Goal: Information Seeking & Learning: Learn about a topic

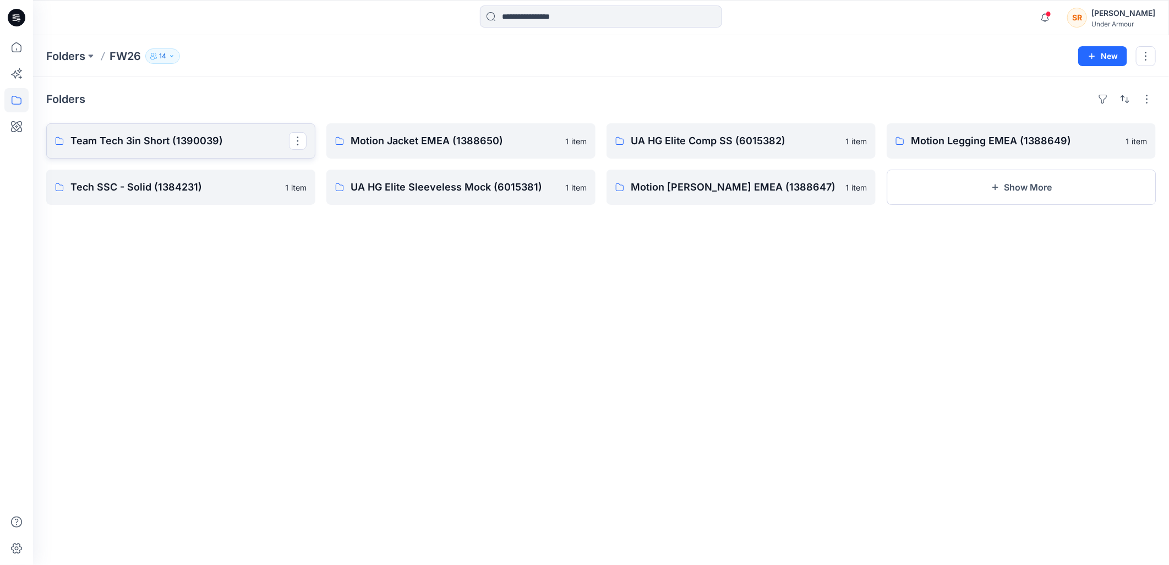
click at [203, 142] on p "Team Tech 3in Short (1390039)" at bounding box center [179, 140] width 219 height 15
click at [404, 155] on link "Motion Jacket EMEA (1388650)" at bounding box center [461, 140] width 269 height 35
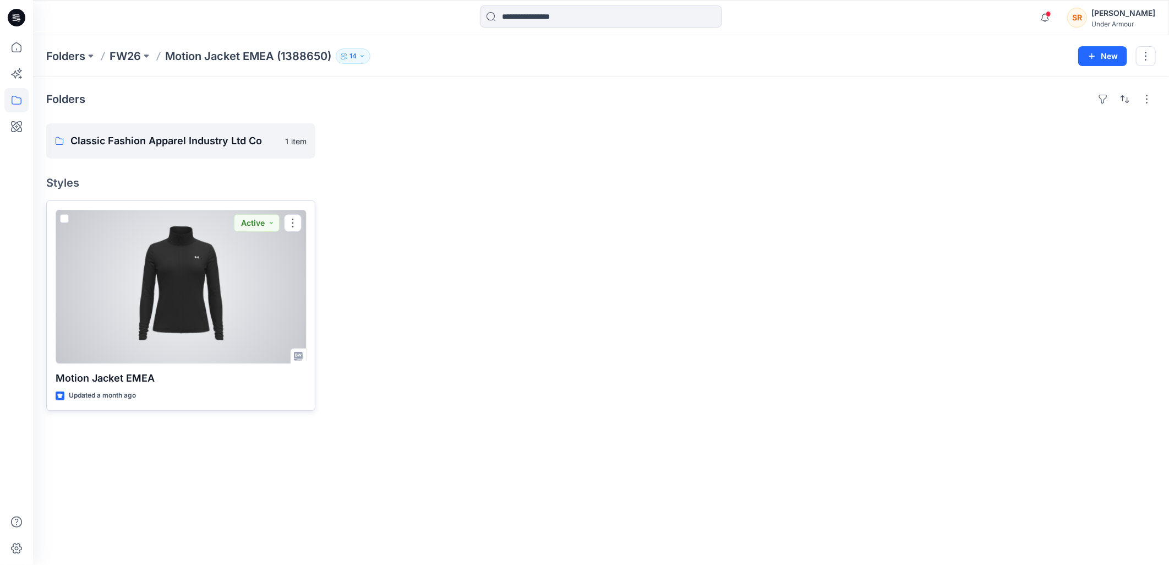
click at [158, 318] on div at bounding box center [181, 287] width 251 height 154
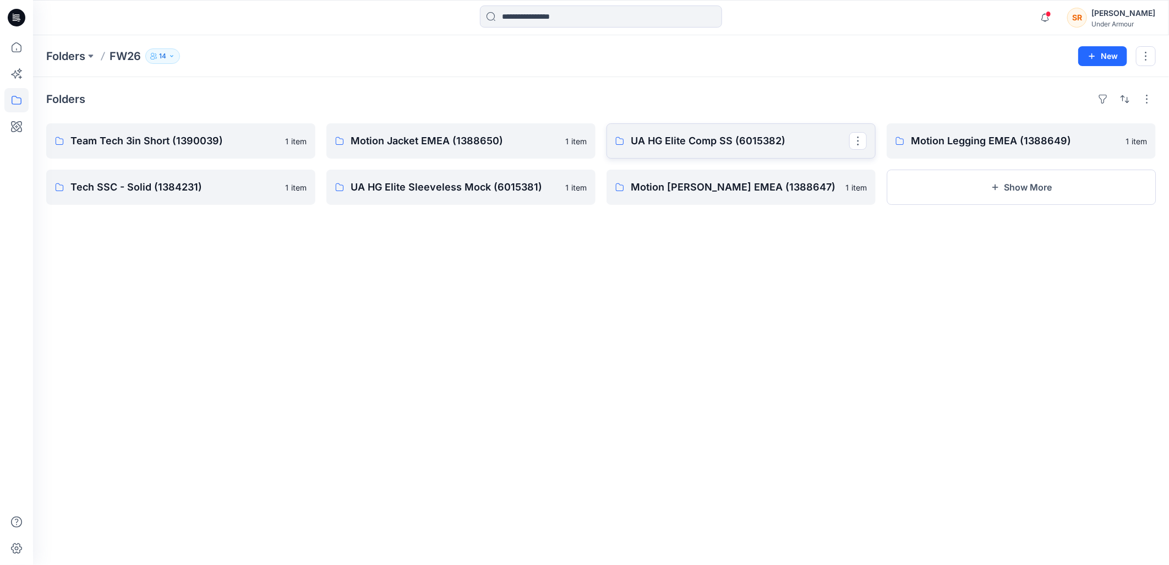
click at [724, 132] on link "UA HG Elite Comp SS (6015382)" at bounding box center [741, 140] width 269 height 35
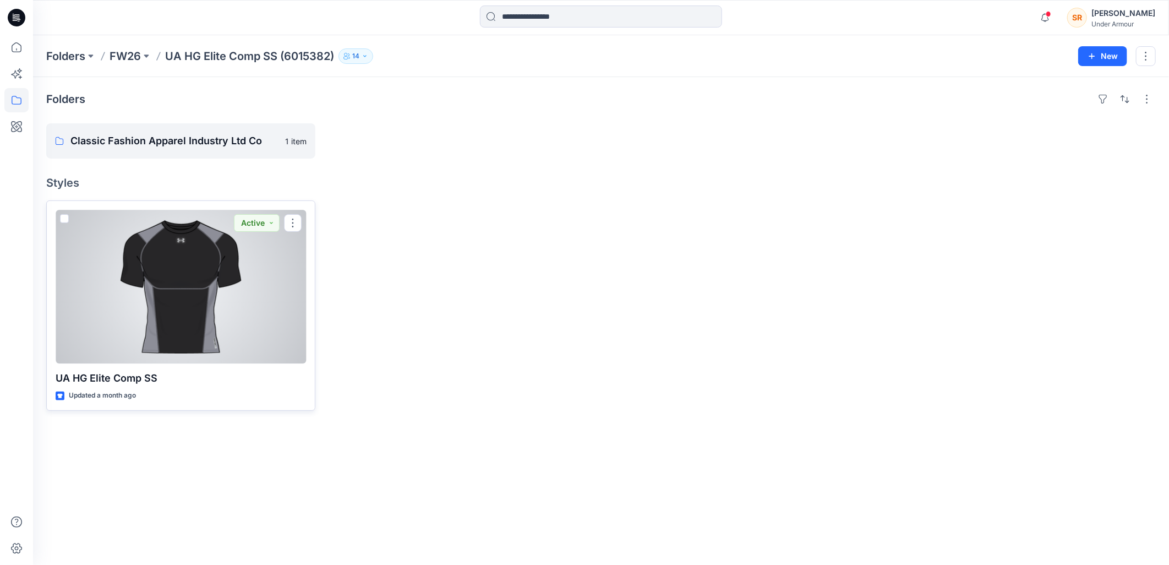
click at [191, 309] on div at bounding box center [181, 287] width 251 height 154
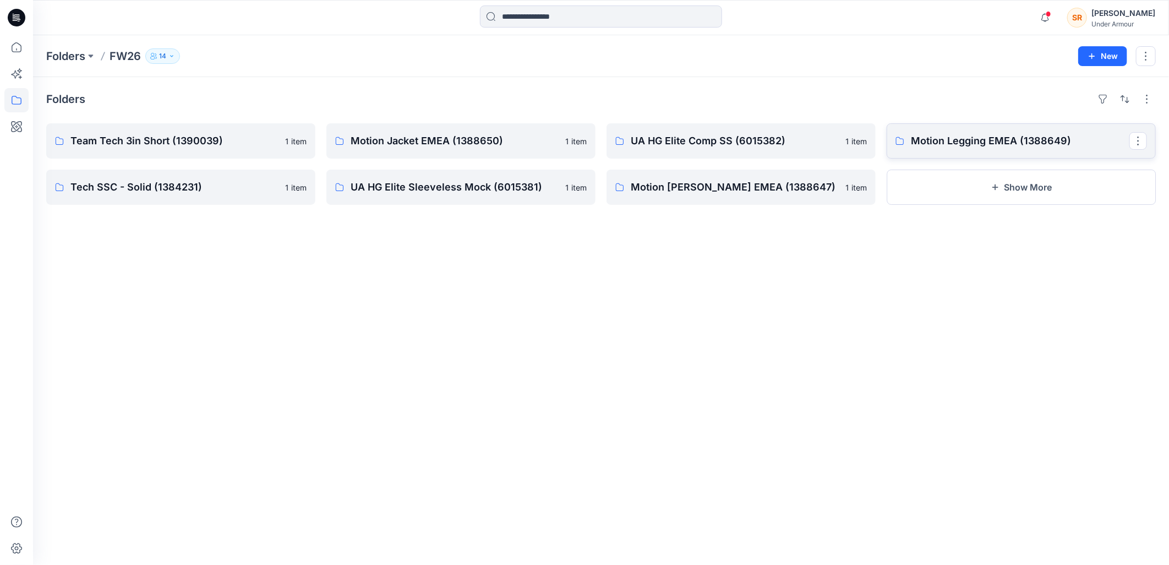
click at [916, 139] on p "Motion Legging EMEA (1388649)" at bounding box center [1020, 140] width 219 height 15
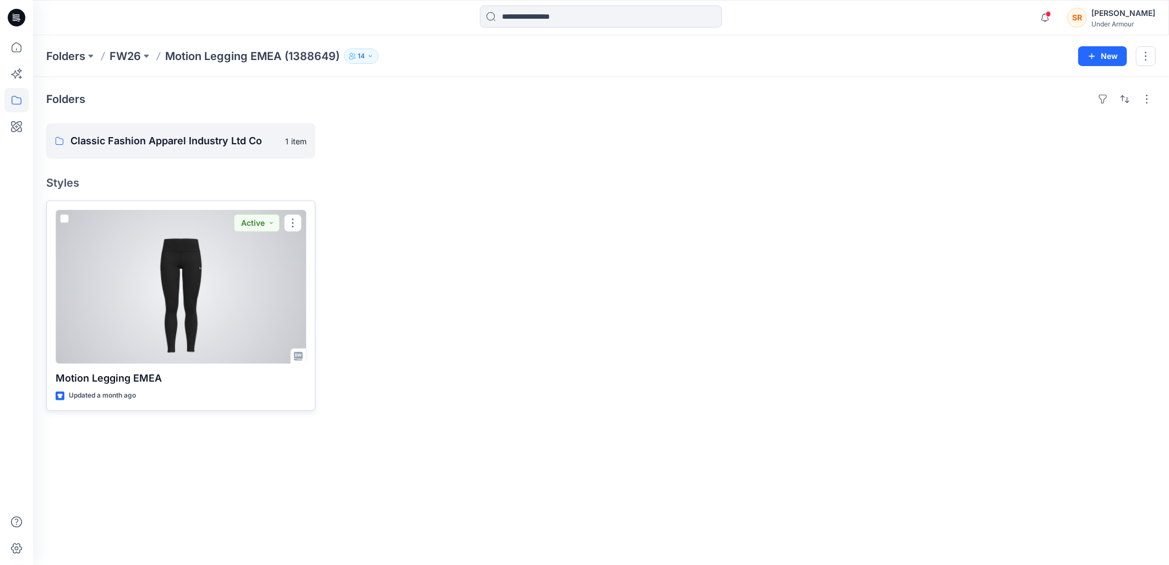
click at [202, 293] on div at bounding box center [181, 287] width 251 height 154
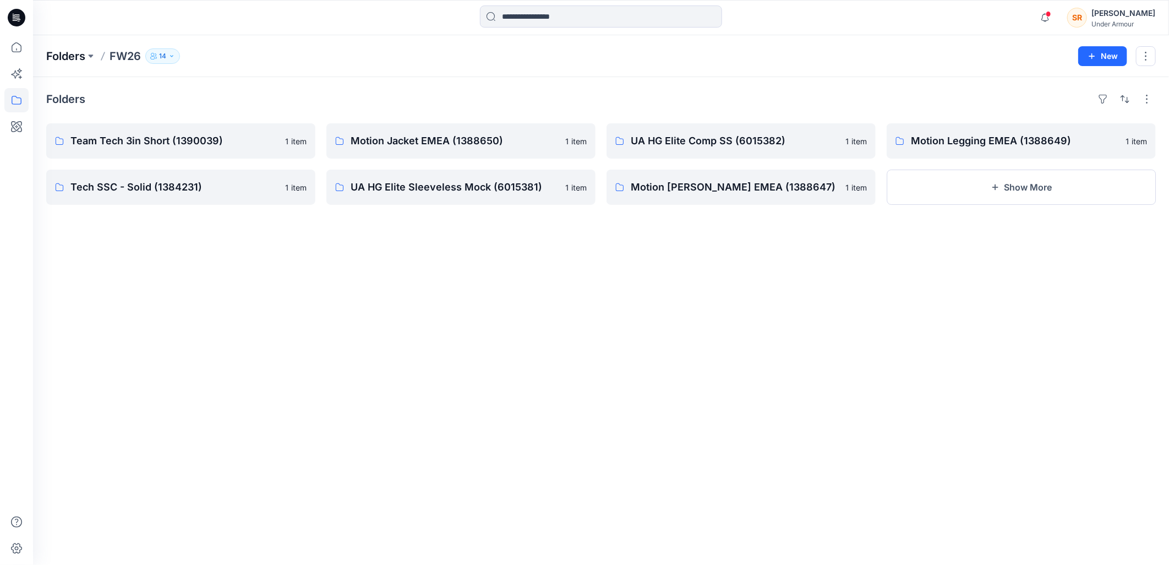
click at [73, 54] on p "Folders" at bounding box center [65, 55] width 39 height 15
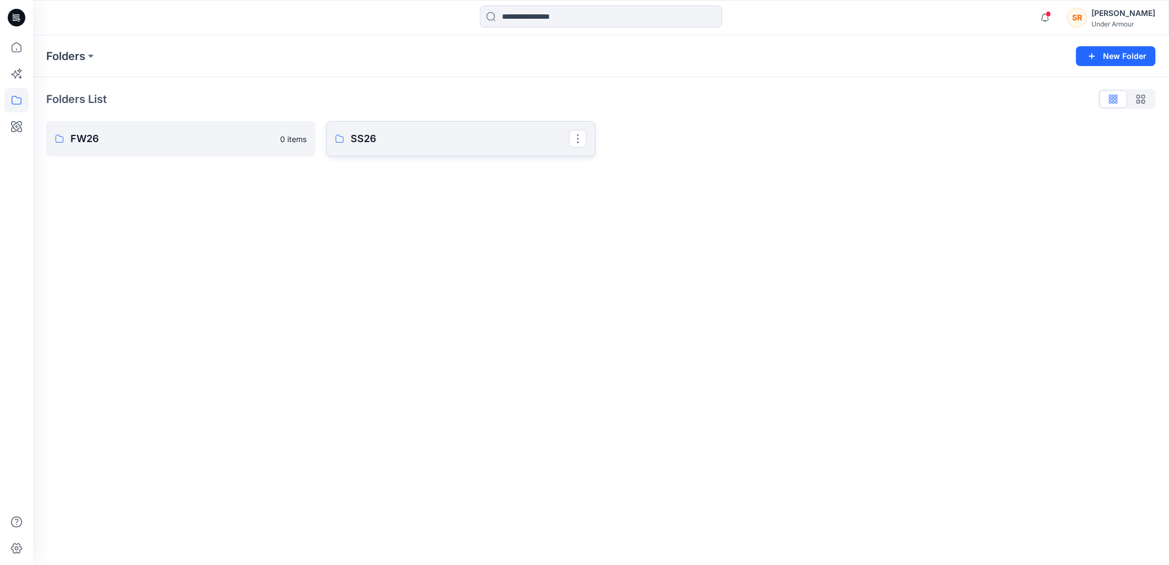
click at [442, 139] on p "SS26" at bounding box center [460, 138] width 219 height 15
click at [114, 144] on p "FW26" at bounding box center [179, 138] width 219 height 15
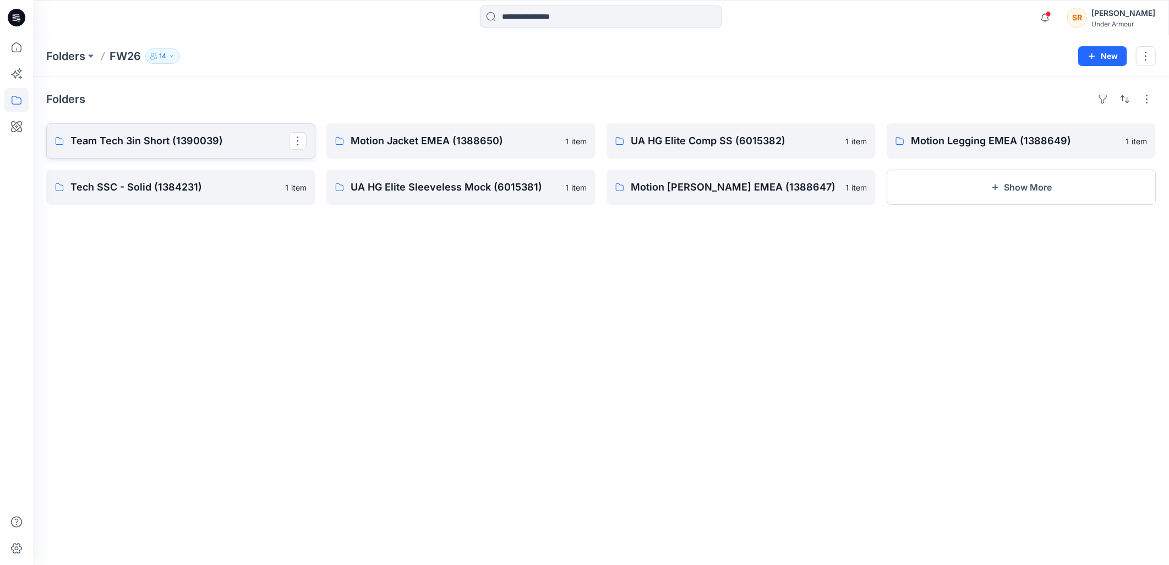
click at [114, 144] on p "Team Tech 3in Short (1390039)" at bounding box center [179, 140] width 219 height 15
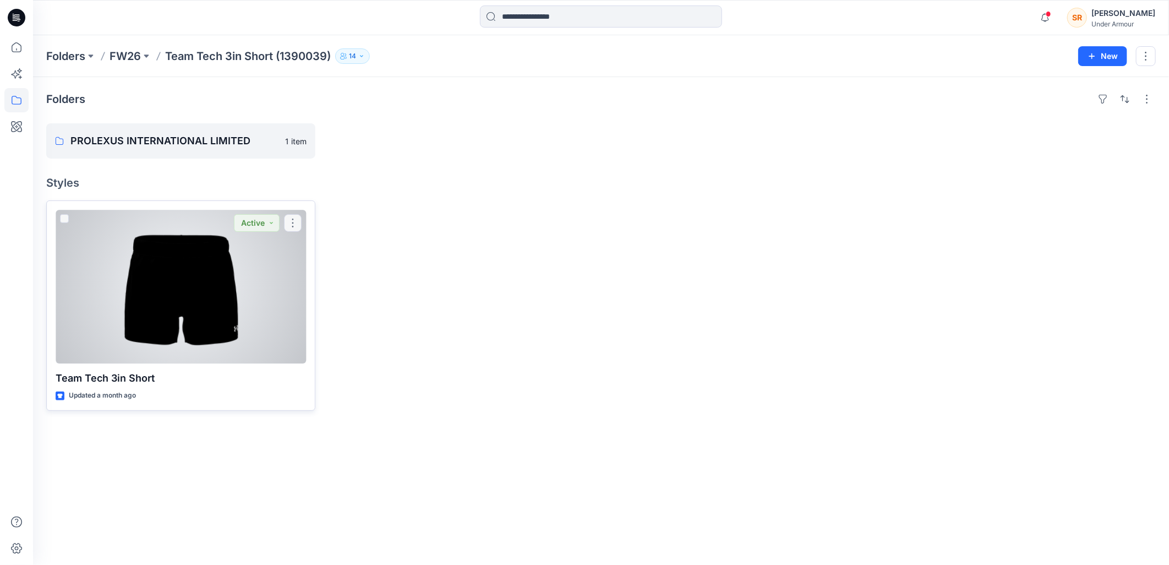
click at [159, 269] on div at bounding box center [181, 287] width 251 height 154
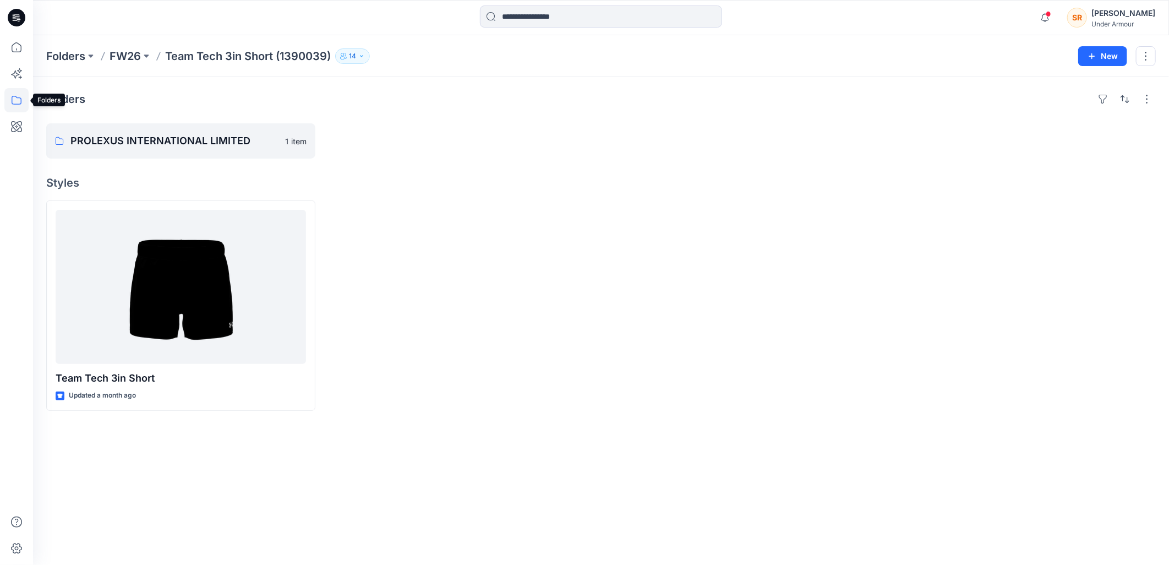
click at [19, 101] on icon at bounding box center [16, 100] width 24 height 24
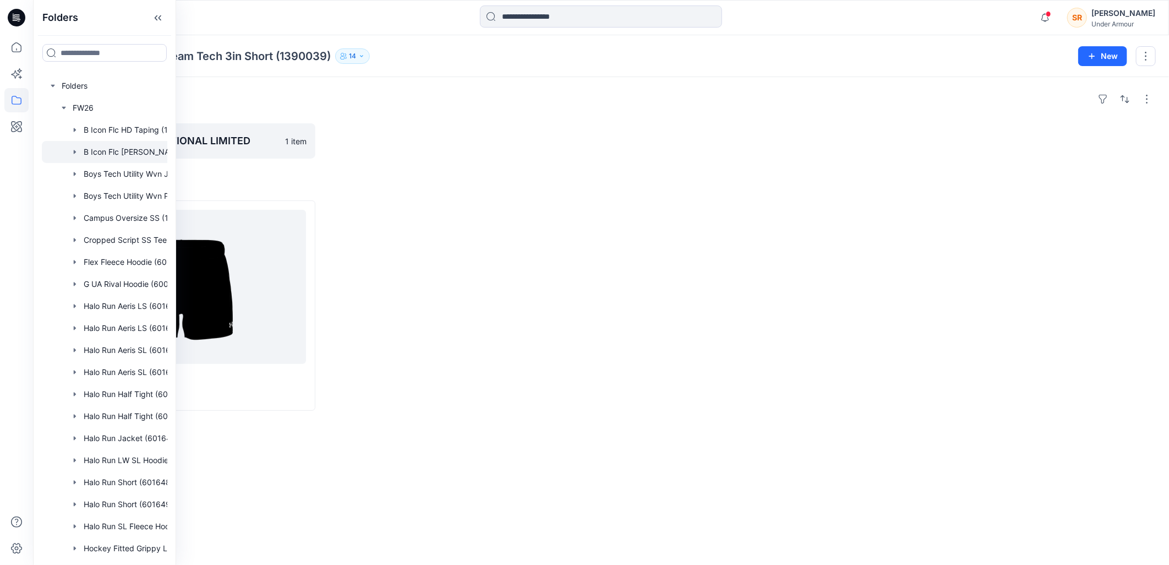
scroll to position [26, 0]
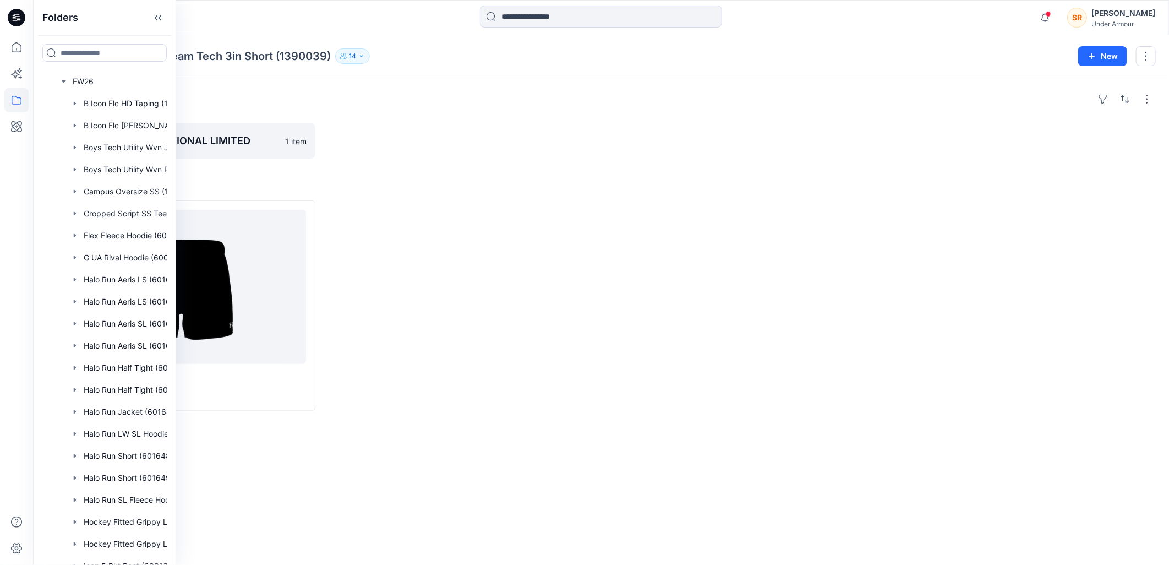
click at [173, 221] on div "Folders Folders FW26 B Icon Flc HD Taping (1390293) B Icon Flc Jogger Taping (1…" at bounding box center [104, 282] width 143 height 565
click at [172, 222] on div "Folders Folders FW26 B Icon Flc HD Taping (1390293) B Icon Flc Jogger Taping (1…" at bounding box center [104, 282] width 143 height 565
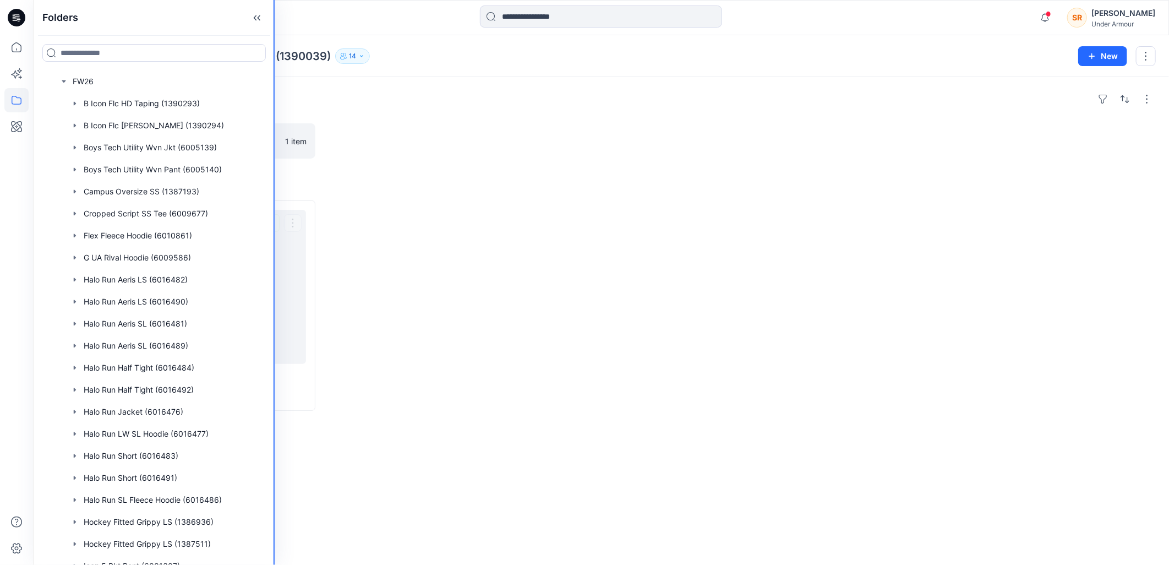
drag, startPoint x: 175, startPoint y: 222, endPoint x: 503, endPoint y: 199, distance: 329.6
click at [503, 199] on div "Folders Folders FW26 B Icon Flc HD Taping (1390293) B Icon Flc Jogger Taping (1…" at bounding box center [584, 282] width 1169 height 565
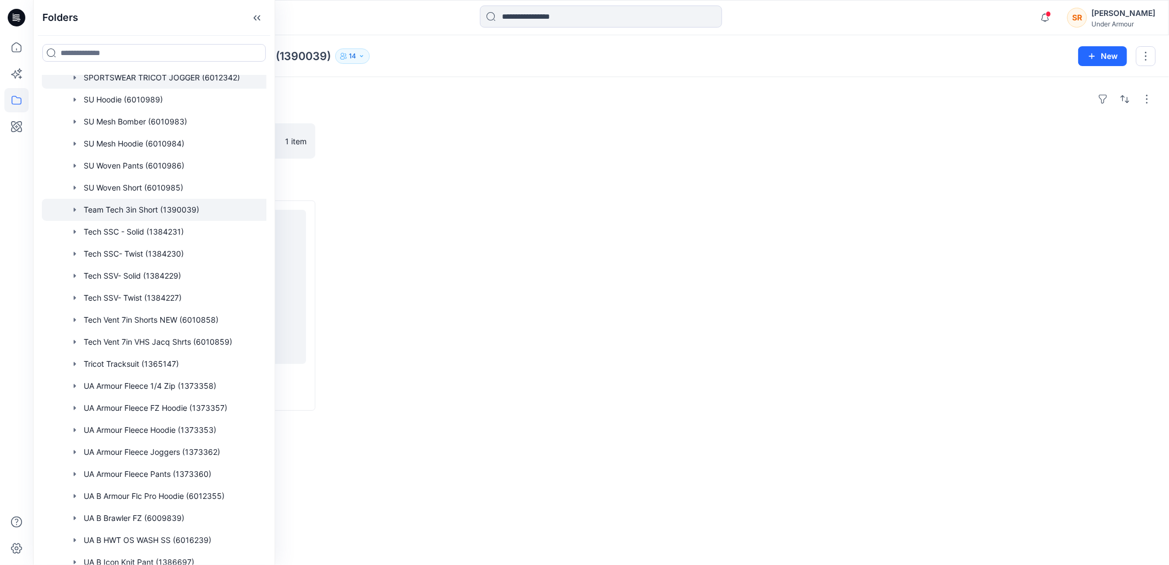
scroll to position [1308, 0]
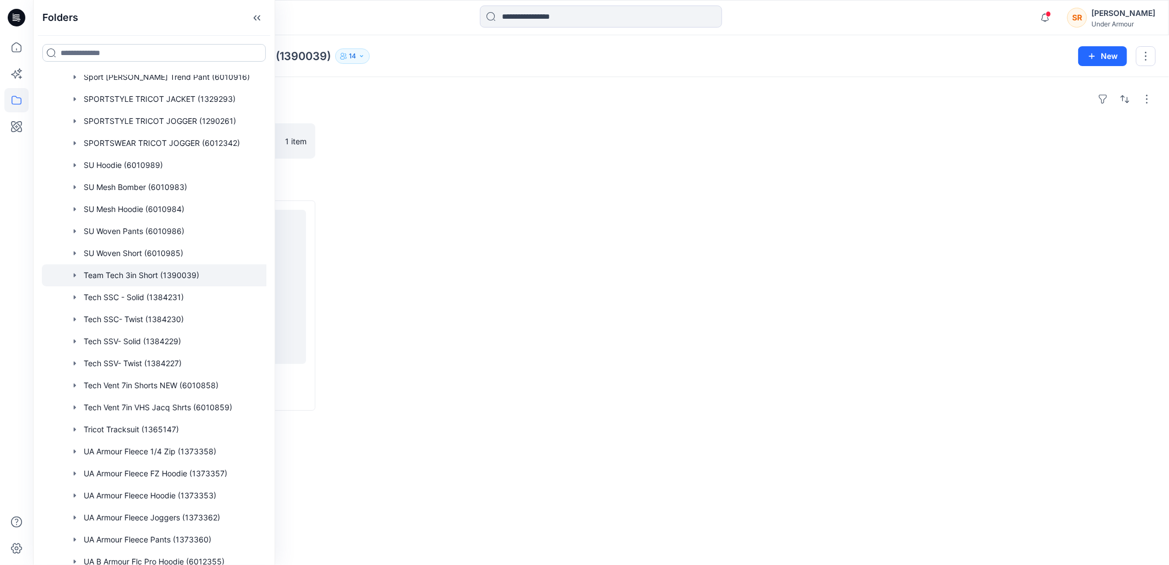
click at [125, 50] on input at bounding box center [154, 53] width 224 height 18
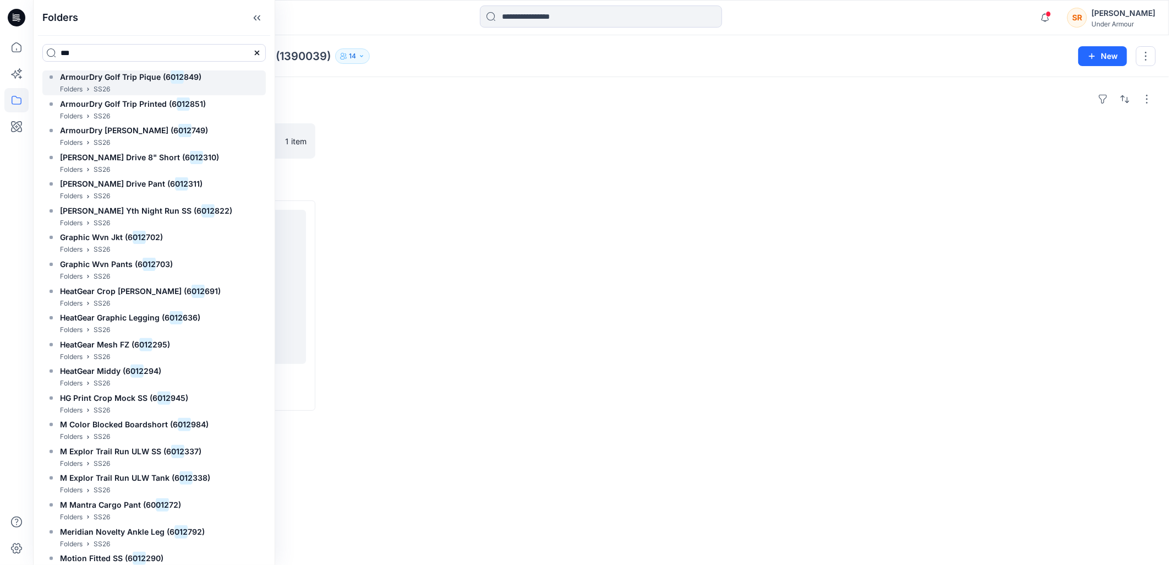
type input "***"
click at [148, 79] on span "ArmourDry Golf Trip Pique (6" at bounding box center [115, 76] width 111 height 9
click at [412, 193] on div "Folders ECLAT - TW 1 item Styles ArmourDry Golf Trip Pique Updated 2 months ago" at bounding box center [601, 321] width 1136 height 488
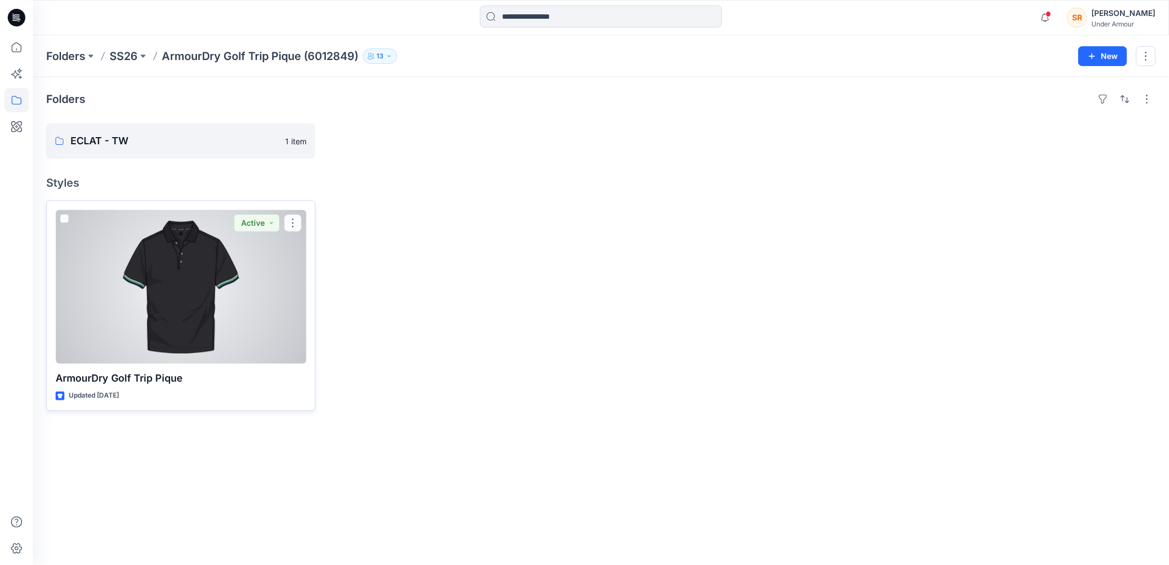
click at [272, 252] on div at bounding box center [181, 287] width 251 height 154
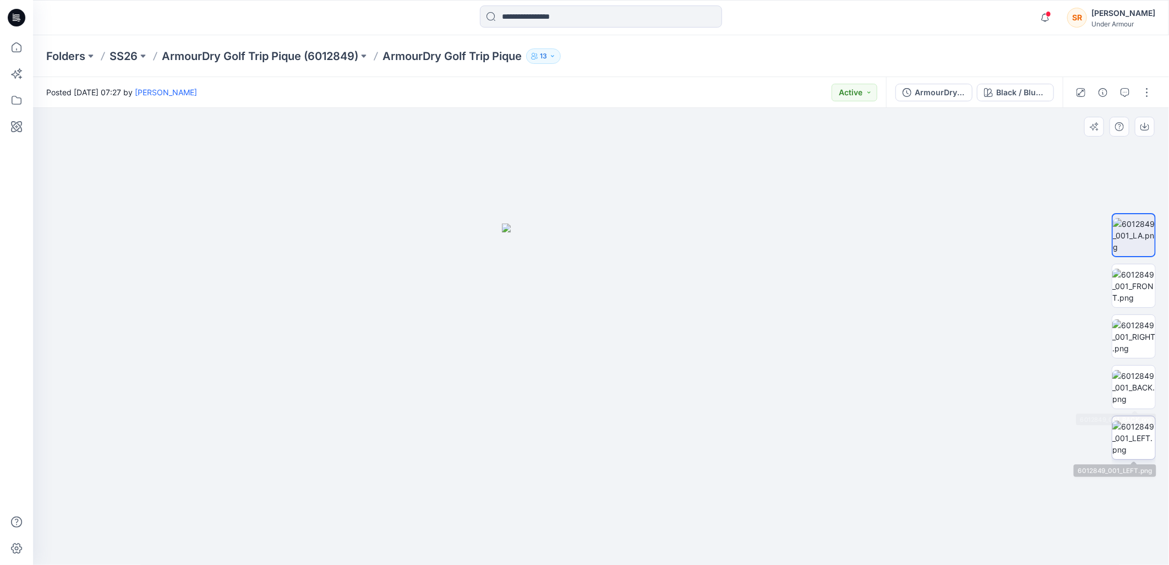
click at [1138, 437] on img at bounding box center [1134, 438] width 43 height 35
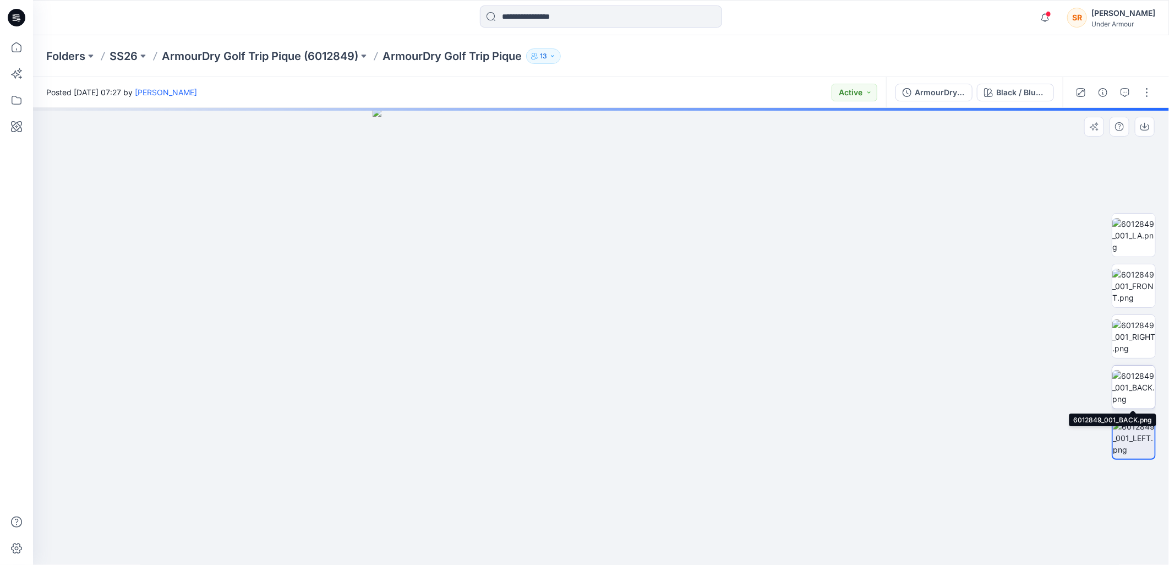
click at [1138, 379] on img at bounding box center [1134, 387] width 43 height 35
click at [1140, 322] on img at bounding box center [1134, 336] width 43 height 35
click at [1132, 224] on img at bounding box center [1134, 235] width 43 height 35
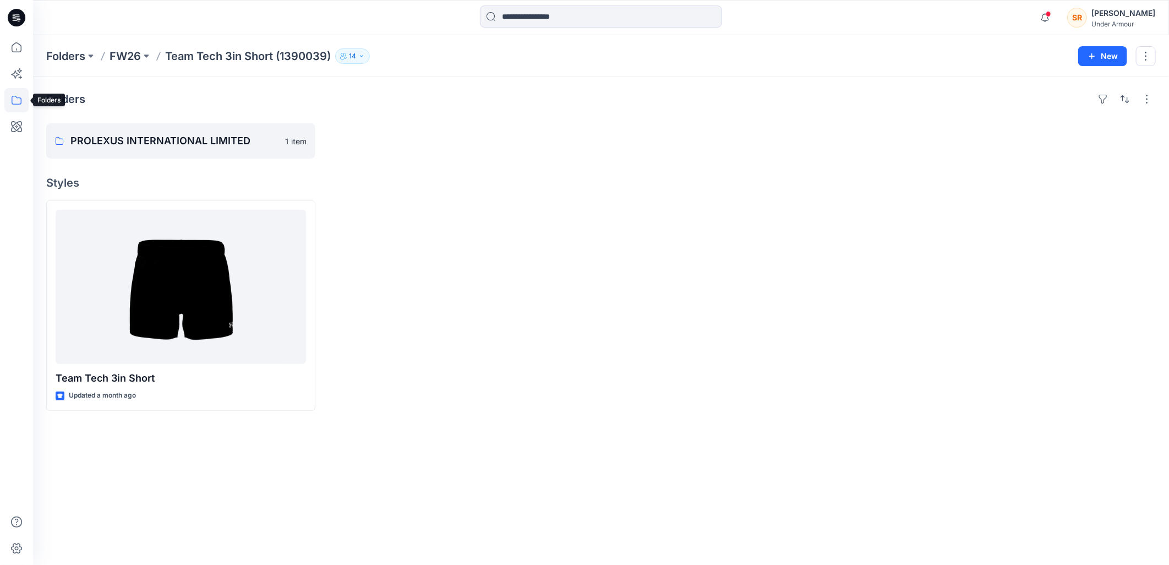
click at [23, 97] on icon at bounding box center [16, 100] width 24 height 24
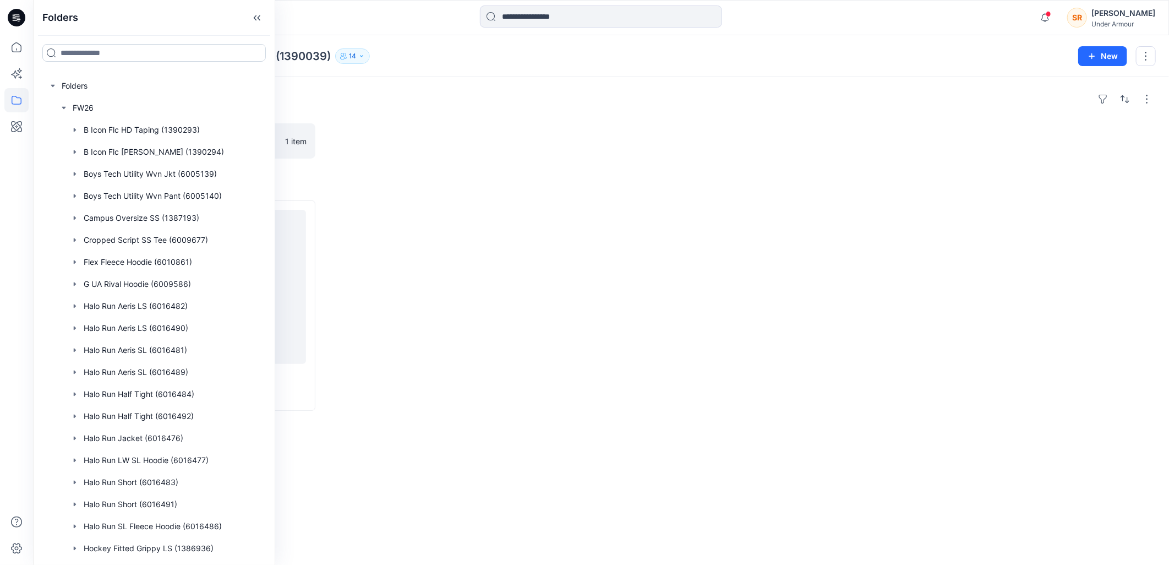
click at [74, 53] on input at bounding box center [154, 53] width 224 height 18
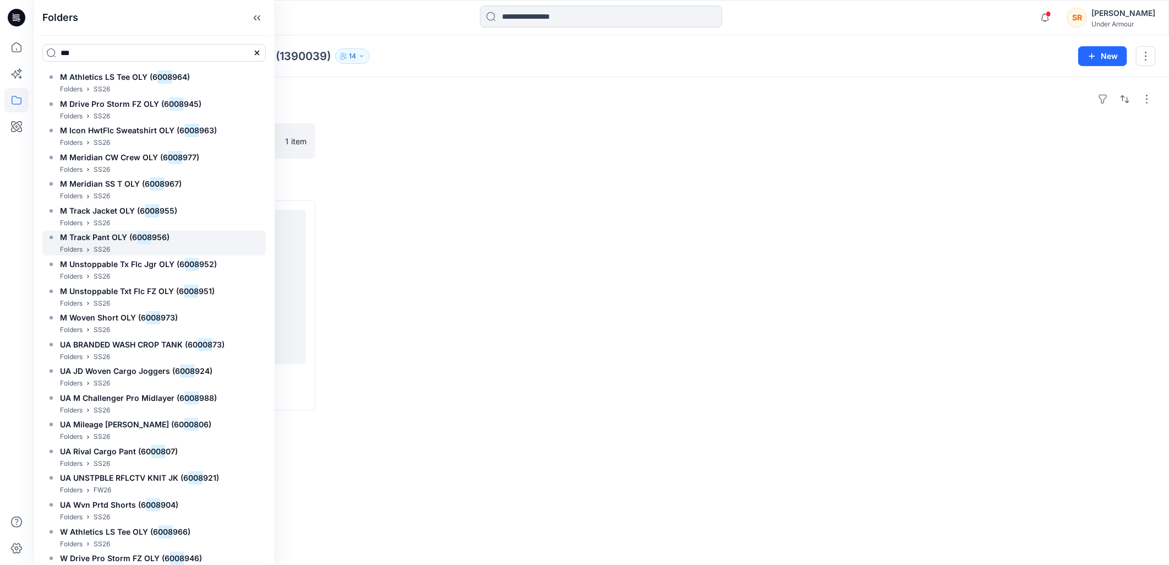
type input "***"
click at [150, 243] on span "M Track Pant OLY (6 008 956)" at bounding box center [115, 237] width 110 height 15
click at [545, 196] on div "Folders CRYSTAL SL GLOBAL PTE LTD 1 item Styles M Track Pant OLY Updated a mont…" at bounding box center [601, 321] width 1136 height 488
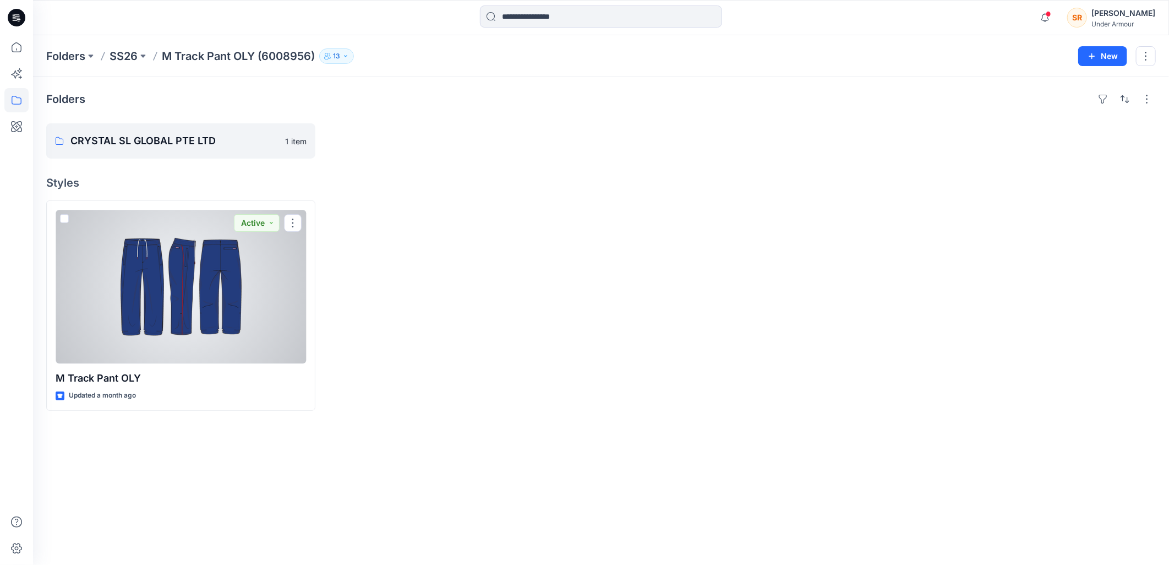
drag, startPoint x: 260, startPoint y: 285, endPoint x: 276, endPoint y: 300, distance: 22.2
click at [260, 285] on div at bounding box center [181, 287] width 251 height 154
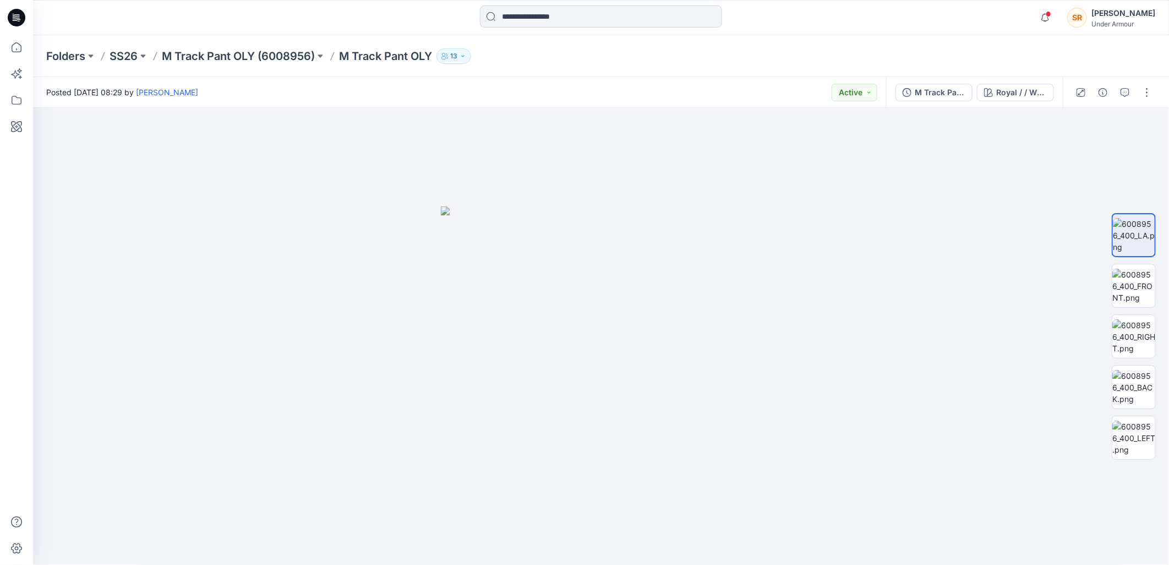
click at [530, 9] on input at bounding box center [601, 17] width 242 height 22
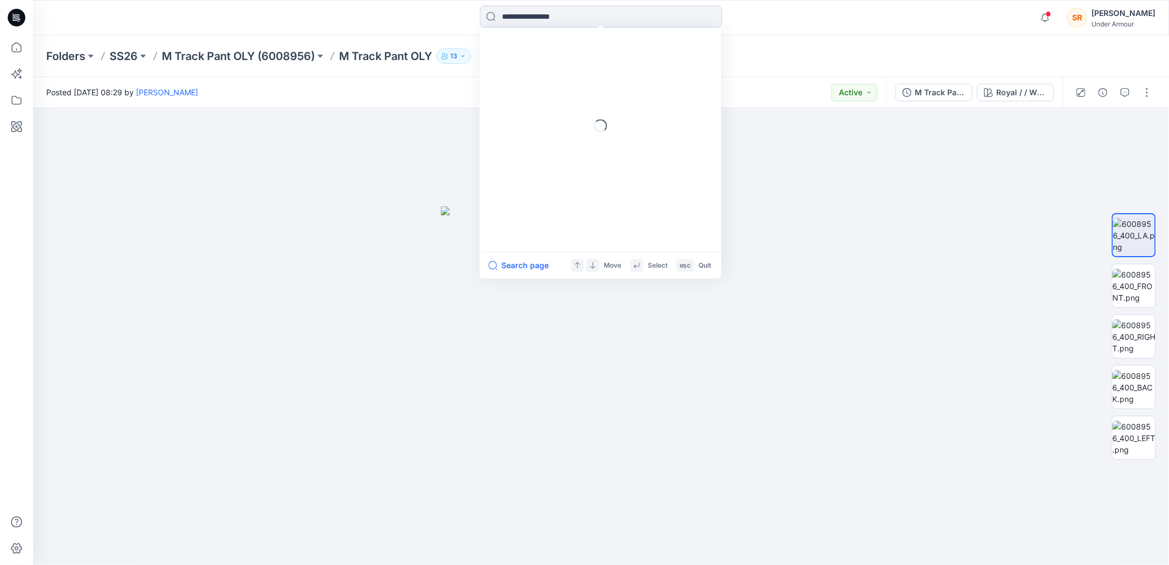
paste input "*******"
type input "*******"
click at [543, 61] on span "Halo Run Aeris LS (" at bounding box center [536, 60] width 68 height 9
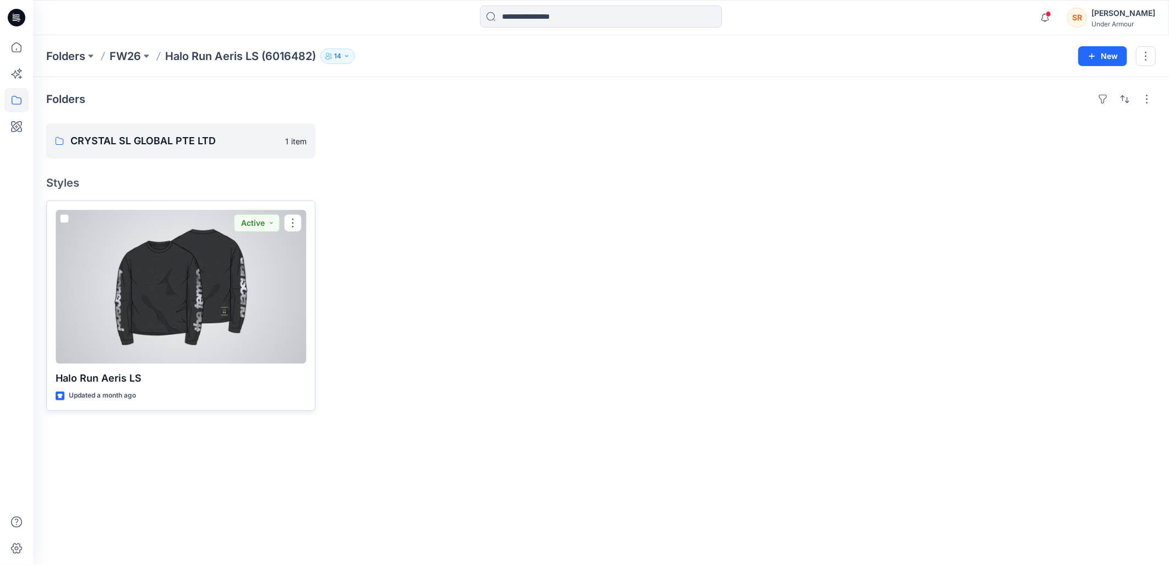
click at [233, 306] on div at bounding box center [181, 287] width 251 height 154
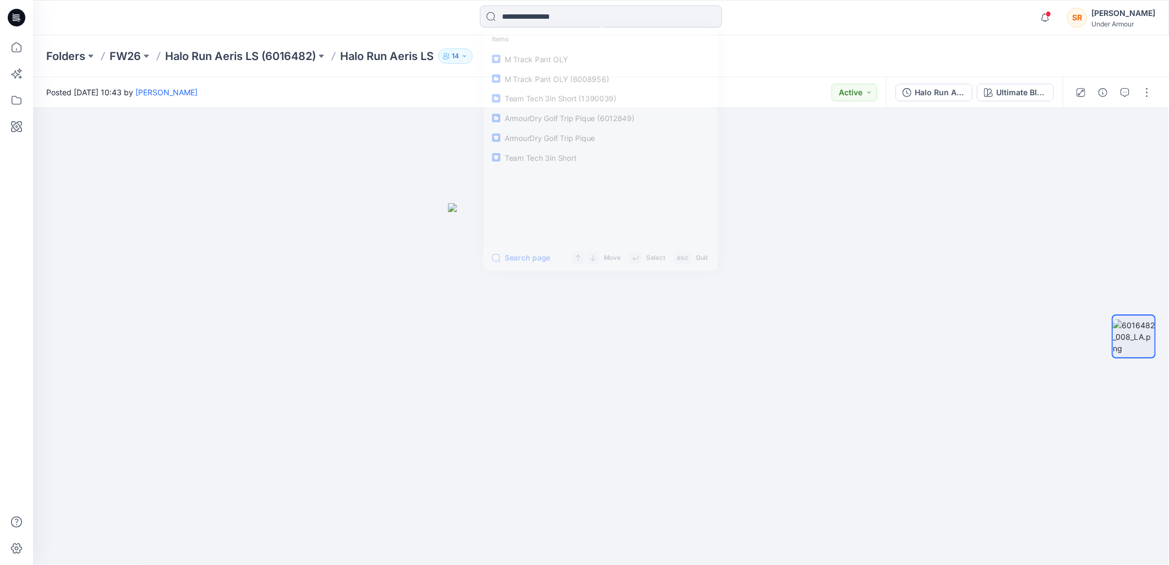
click at [514, 21] on input at bounding box center [601, 17] width 242 height 22
paste input "*******"
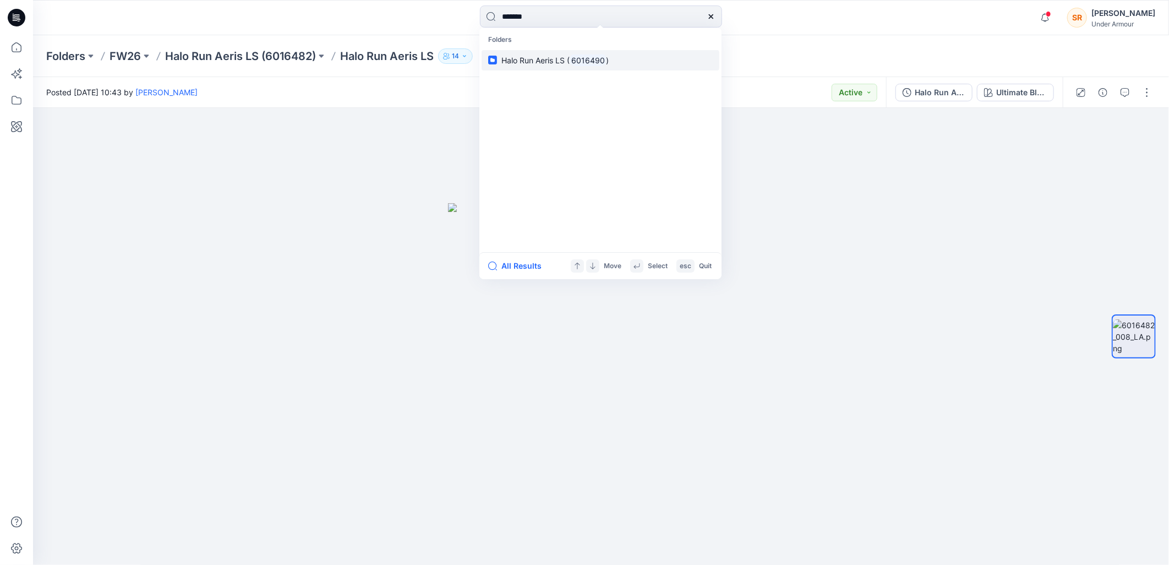
type input "*******"
click at [536, 58] on span "Halo Run Aeris LS (" at bounding box center [536, 60] width 68 height 9
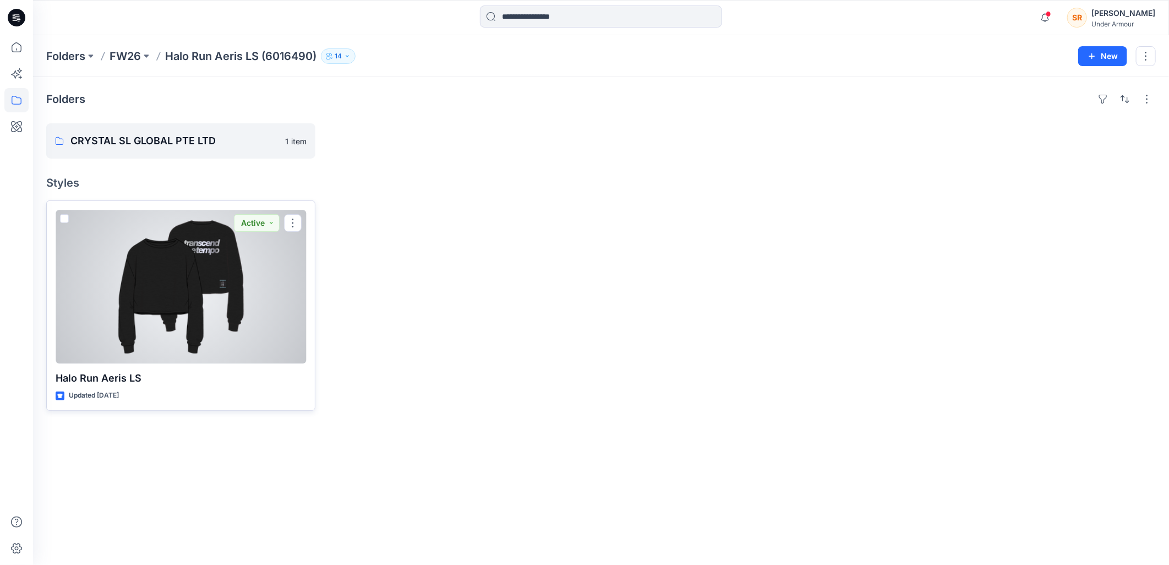
click at [161, 355] on div at bounding box center [181, 287] width 251 height 154
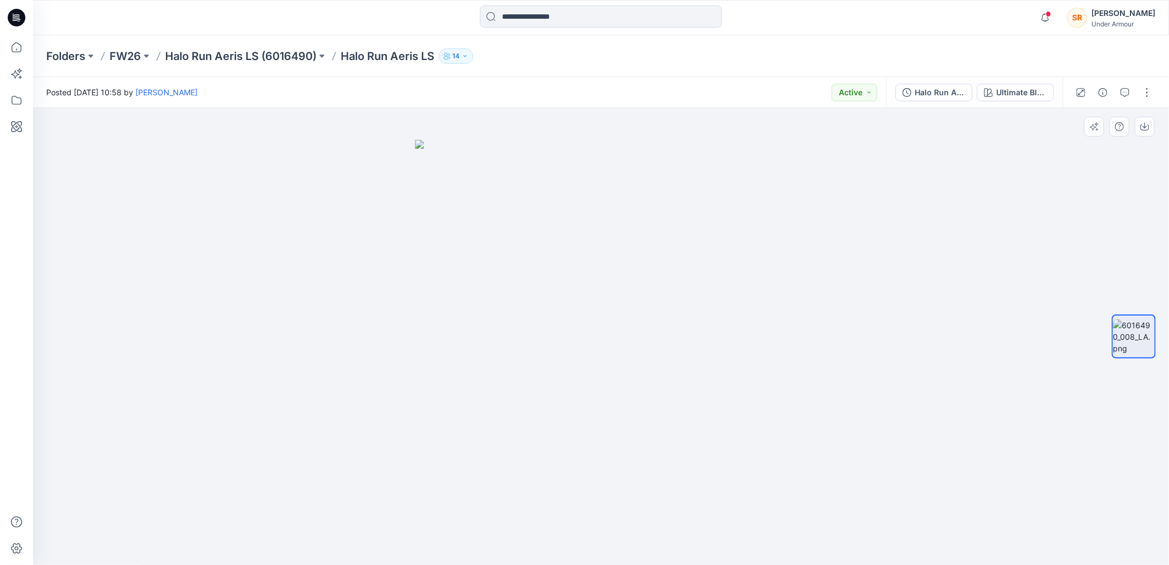
click at [786, 339] on img at bounding box center [601, 352] width 372 height 425
click at [678, 220] on img at bounding box center [601, 352] width 372 height 425
click at [678, 268] on img at bounding box center [601, 352] width 372 height 425
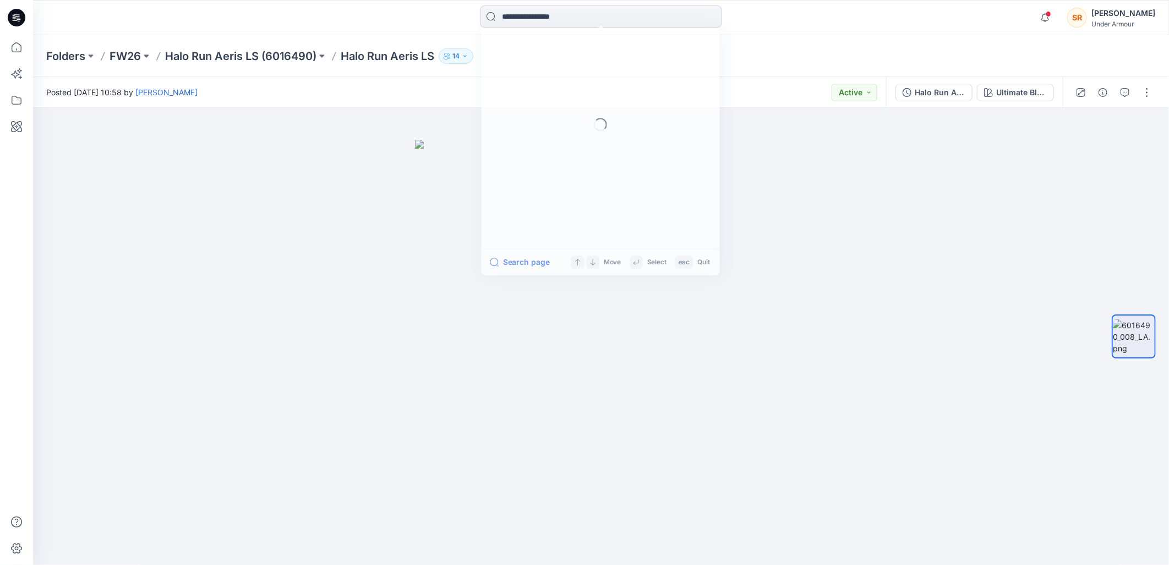
click at [511, 21] on input at bounding box center [601, 17] width 242 height 22
paste input "**********"
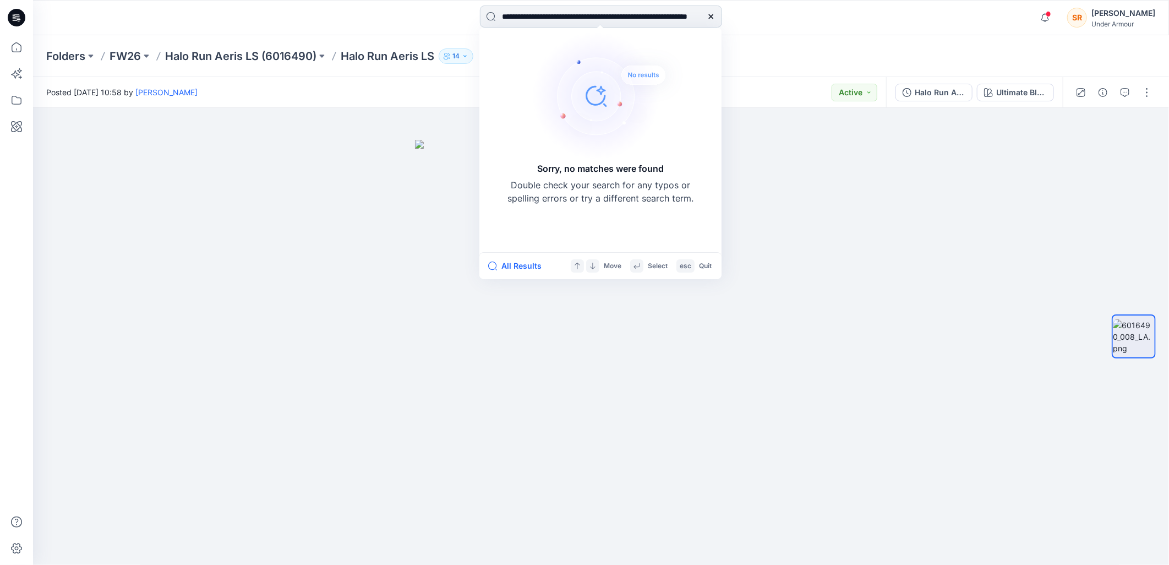
click at [510, 17] on input "**********" at bounding box center [601, 17] width 242 height 22
paste input
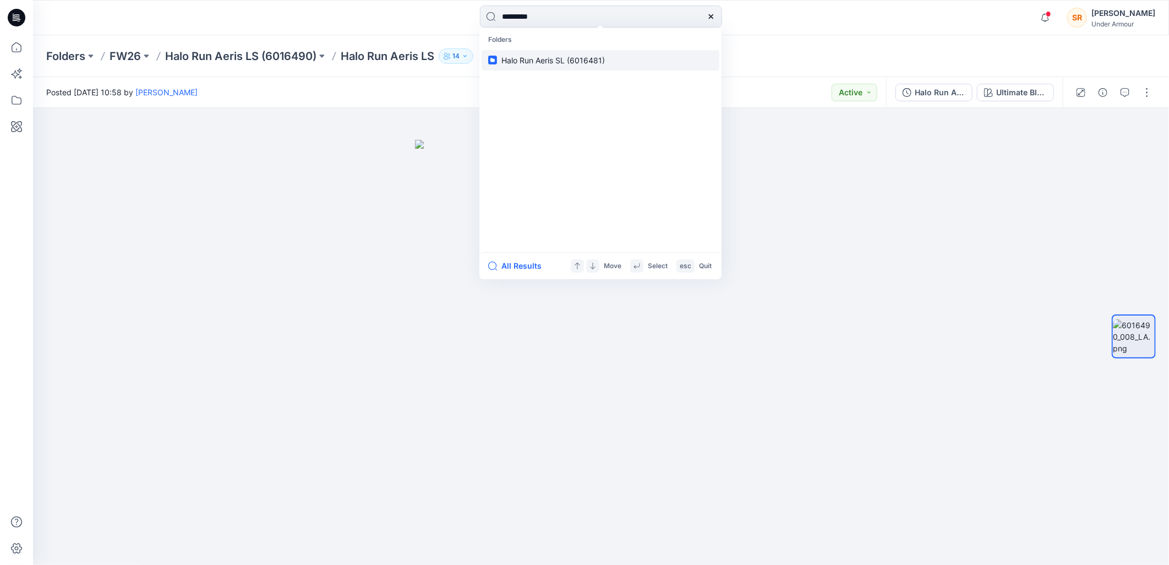
type input "*******"
click at [527, 56] on span "Halo Run Aeris SL (6016481)" at bounding box center [554, 60] width 104 height 9
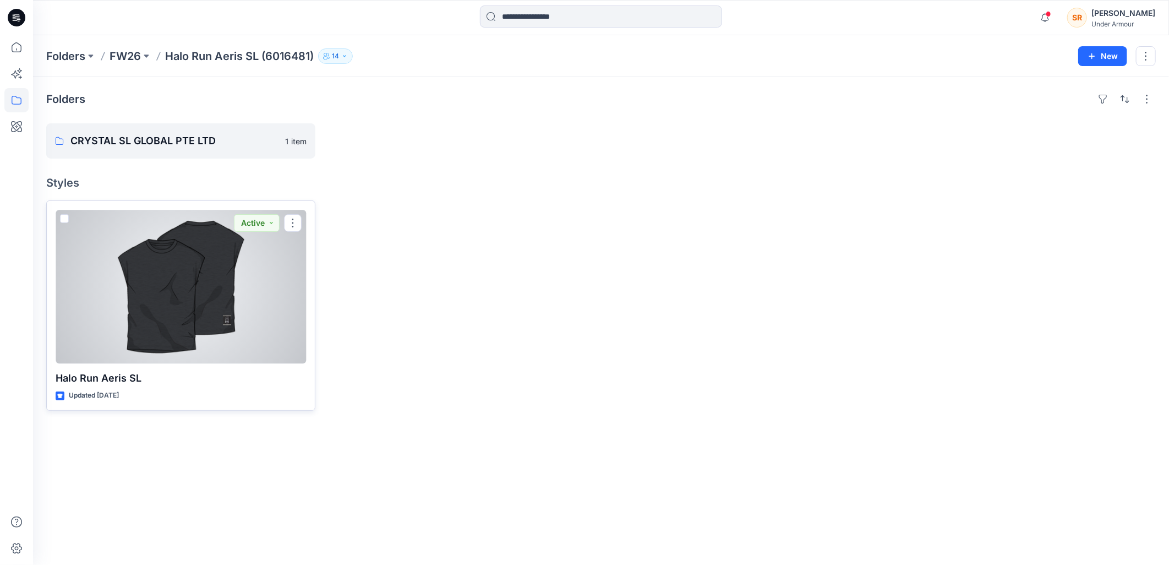
click at [249, 298] on div at bounding box center [181, 287] width 251 height 154
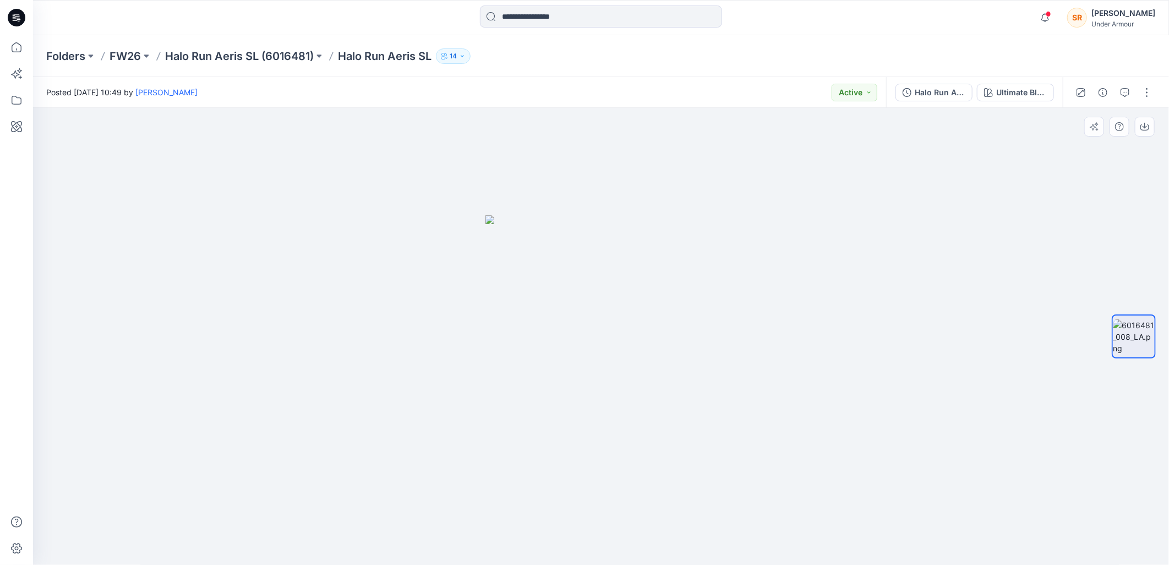
click at [689, 395] on img at bounding box center [601, 390] width 231 height 350
click at [867, 94] on button "Active" at bounding box center [855, 93] width 46 height 18
click at [757, 338] on div at bounding box center [601, 337] width 1136 height 458
click at [1078, 94] on icon "button" at bounding box center [1081, 92] width 9 height 9
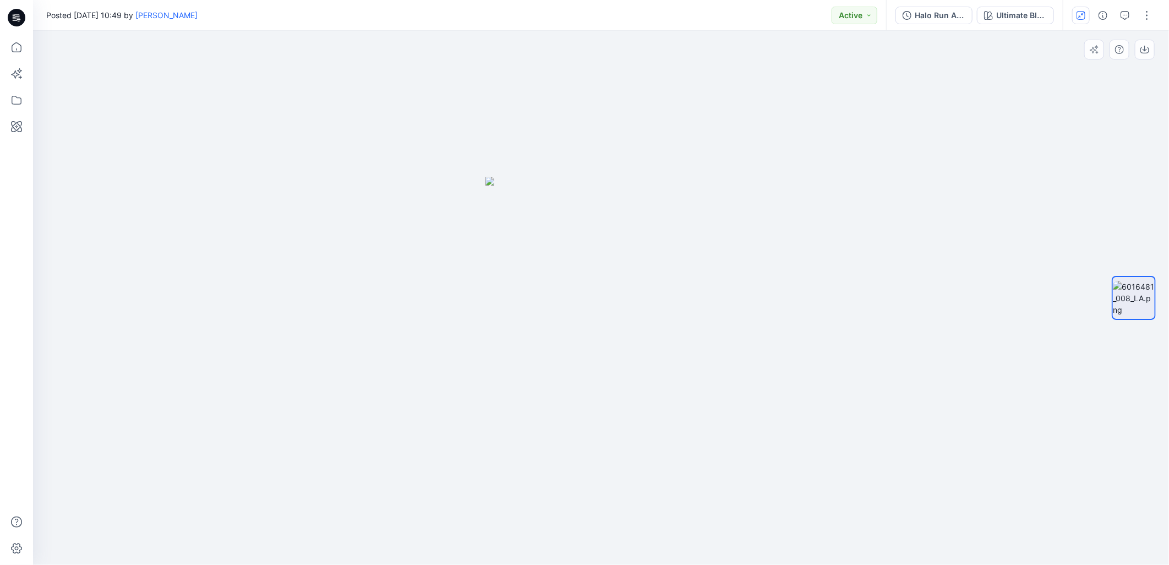
click at [1048, 41] on div at bounding box center [601, 298] width 1136 height 534
click at [1020, 21] on button "Ultimate Black / / Reflective" at bounding box center [1015, 16] width 77 height 18
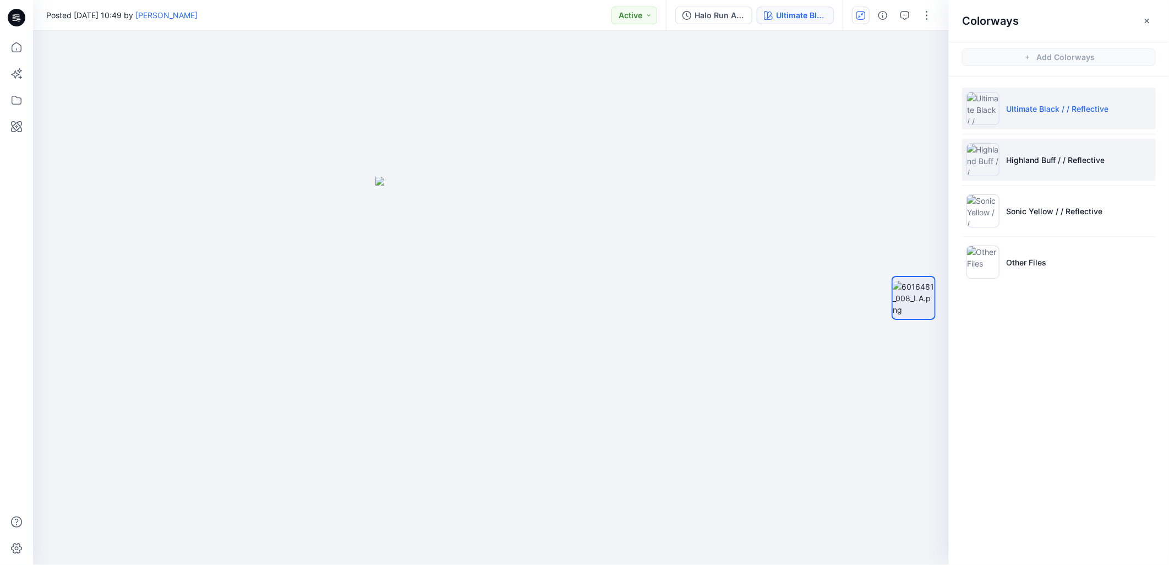
click at [1049, 176] on li "Highland Buff / / Reflective" at bounding box center [1059, 160] width 194 height 42
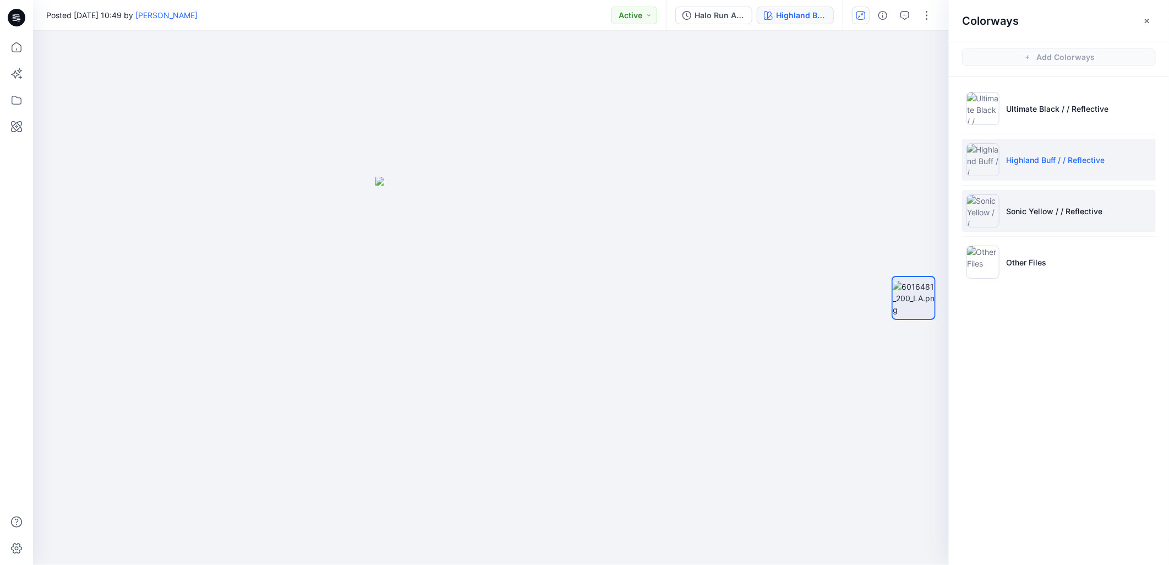
click at [1043, 200] on li "Sonic Yellow / / Reflective" at bounding box center [1059, 211] width 194 height 42
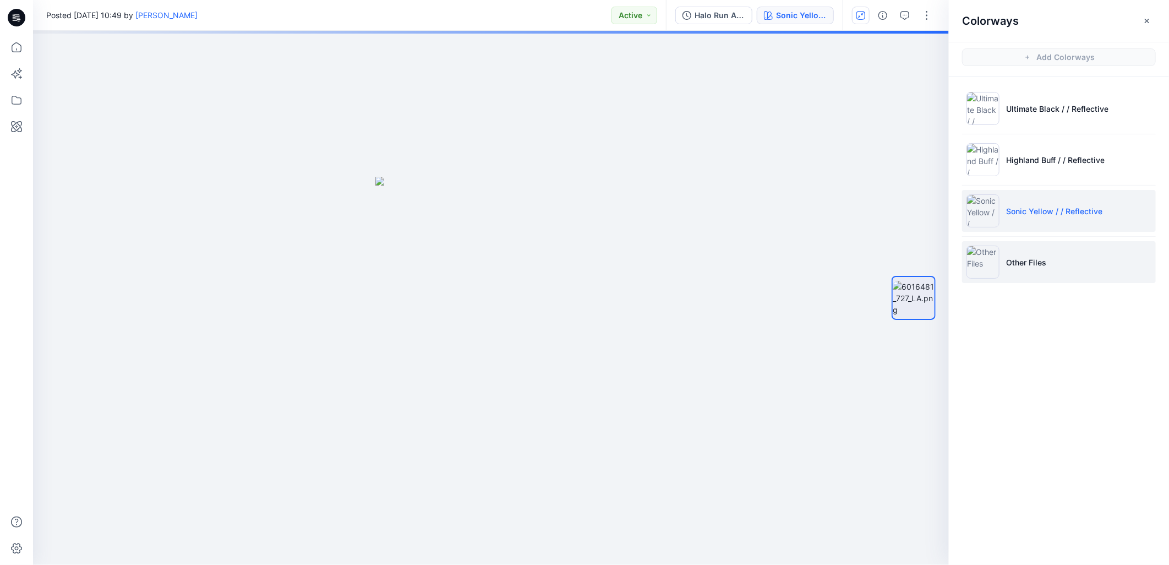
click at [1041, 254] on li "Other Files" at bounding box center [1059, 262] width 194 height 42
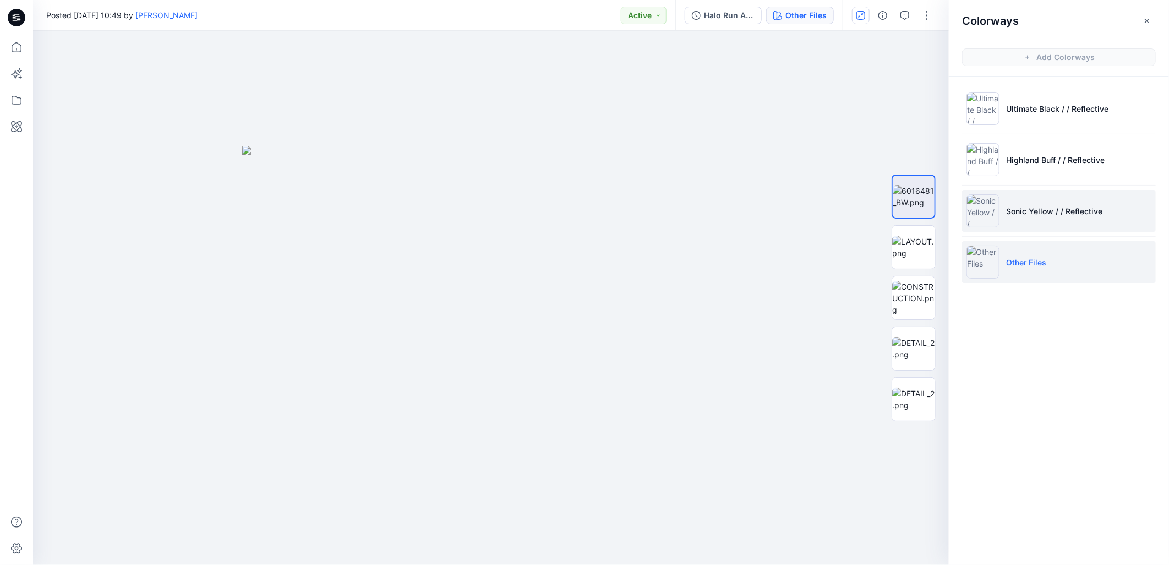
click at [1005, 231] on li "Sonic Yellow / / Reflective" at bounding box center [1059, 211] width 194 height 42
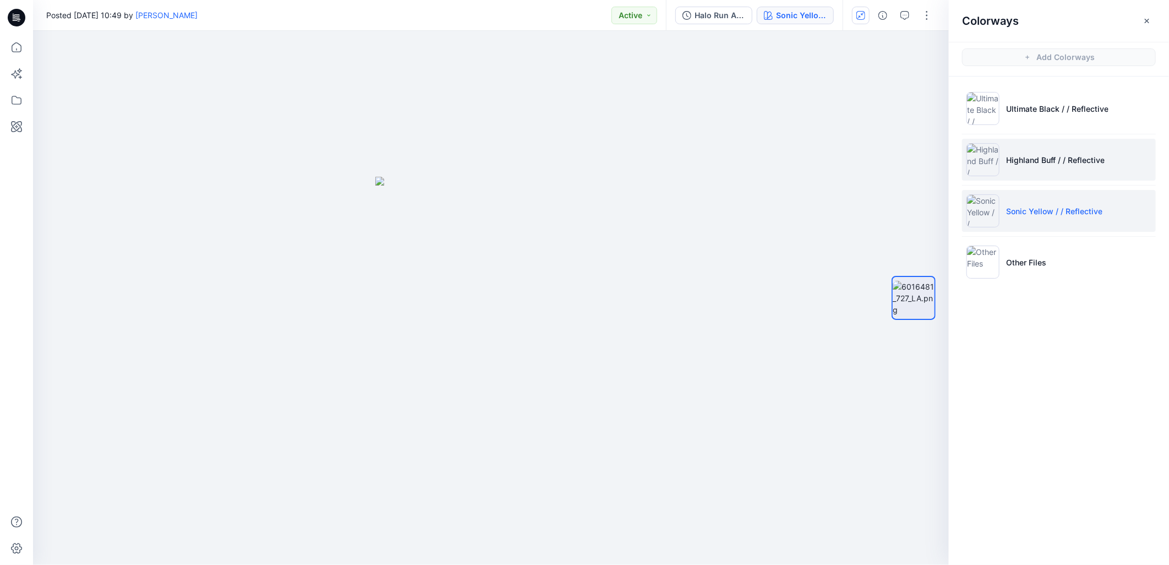
click at [1042, 146] on li "Highland Buff / / Reflective" at bounding box center [1059, 160] width 194 height 42
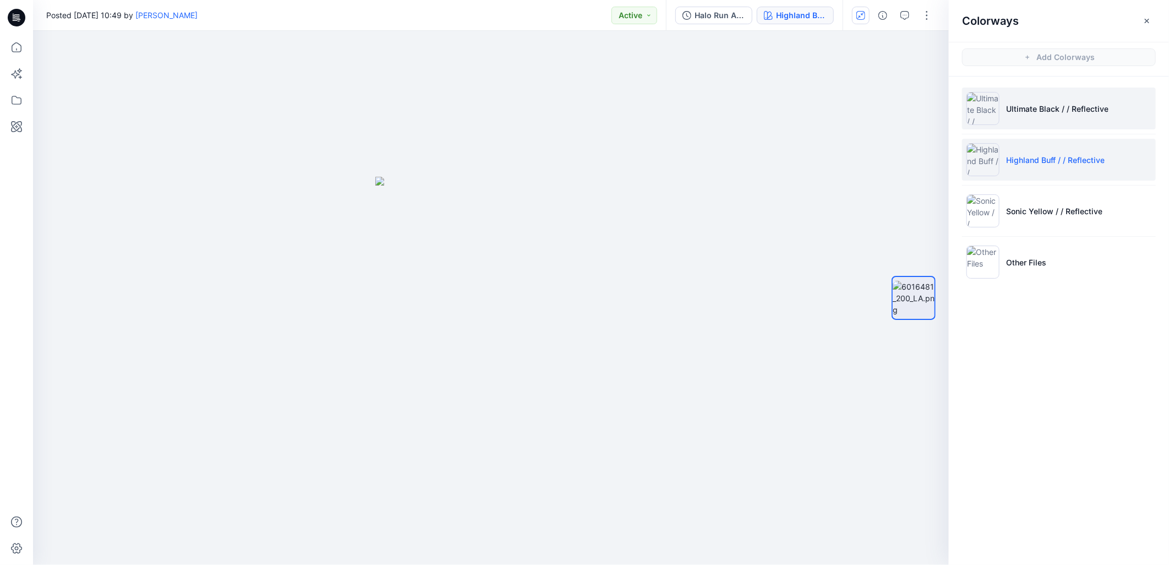
click at [1042, 96] on li "Ultimate Black / / Reflective" at bounding box center [1059, 109] width 194 height 42
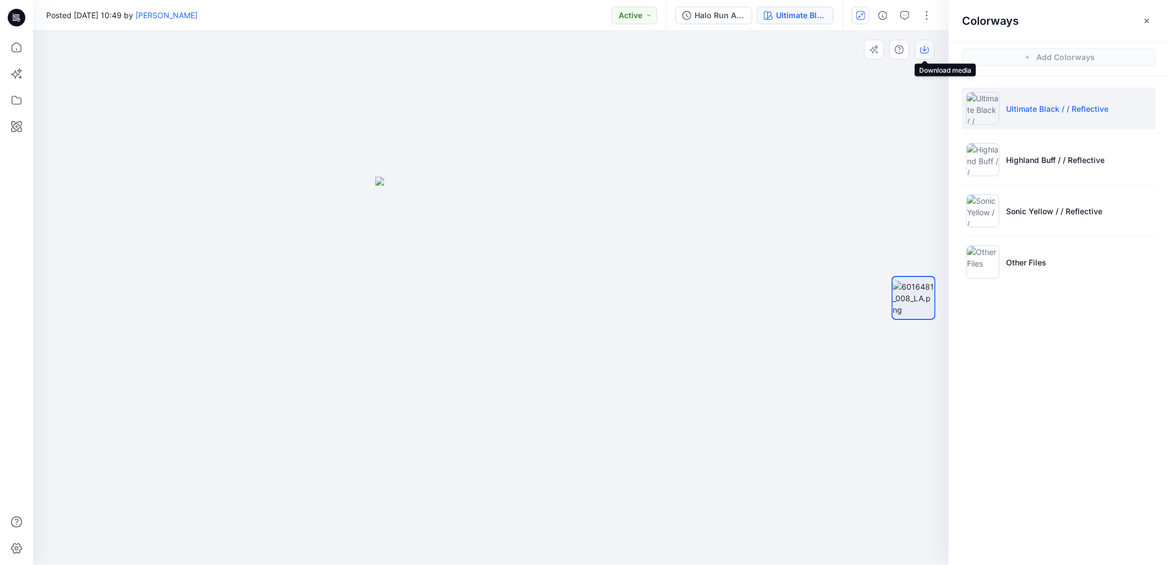
click at [925, 53] on icon "button" at bounding box center [925, 50] width 9 height 6
click at [887, 159] on div at bounding box center [491, 298] width 916 height 534
click at [1146, 22] on icon "button" at bounding box center [1147, 20] width 4 height 4
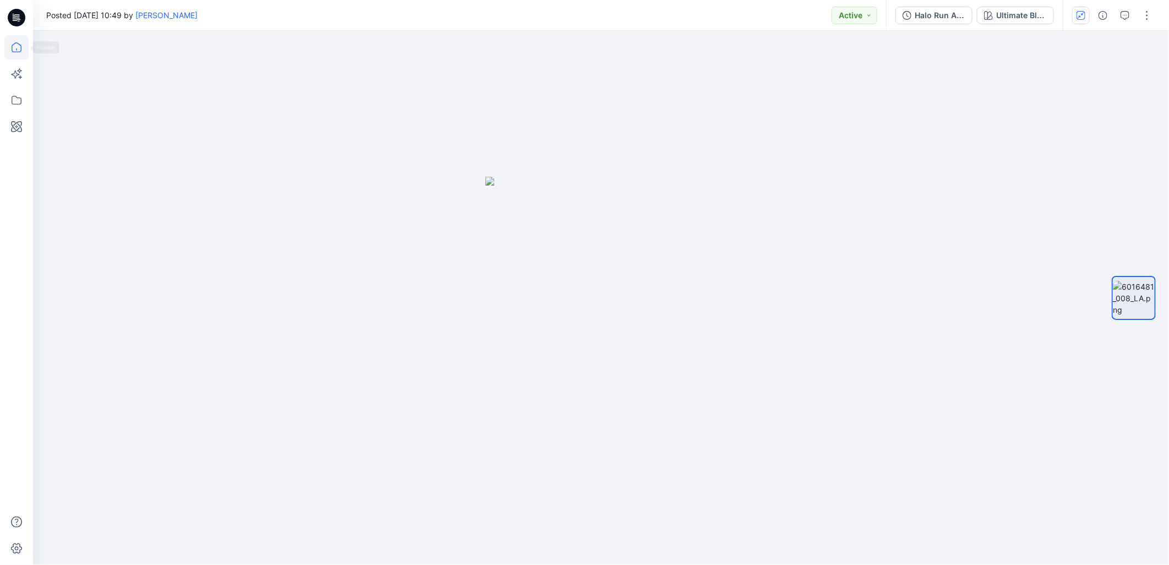
click at [15, 39] on icon at bounding box center [16, 47] width 24 height 24
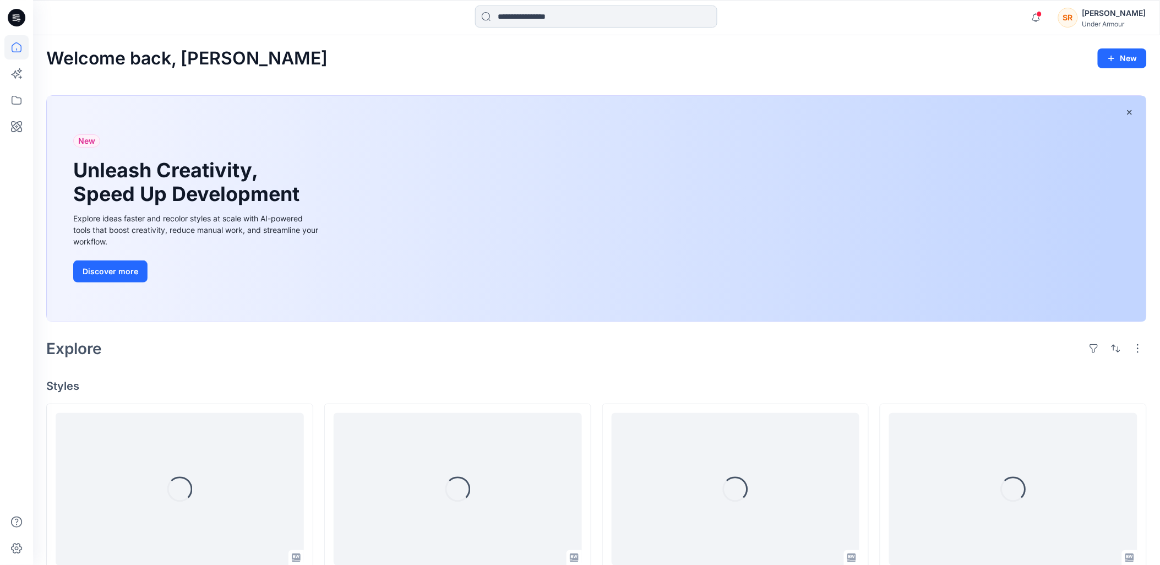
click at [522, 14] on input at bounding box center [596, 17] width 242 height 22
paste input "*******"
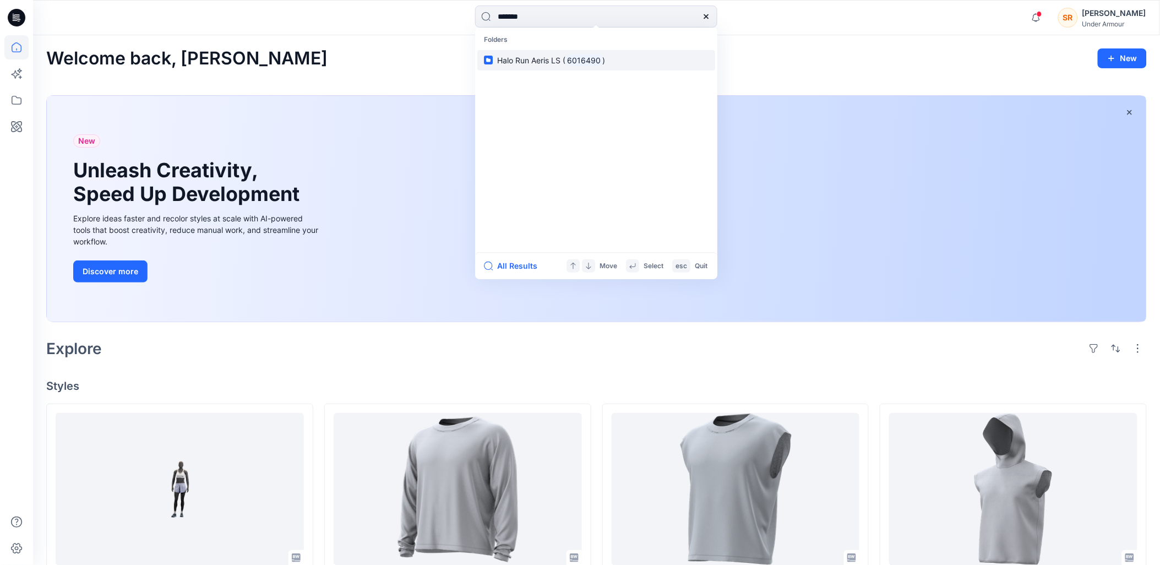
type input "*******"
click at [540, 58] on span "Halo Run Aeris LS (" at bounding box center [531, 60] width 68 height 9
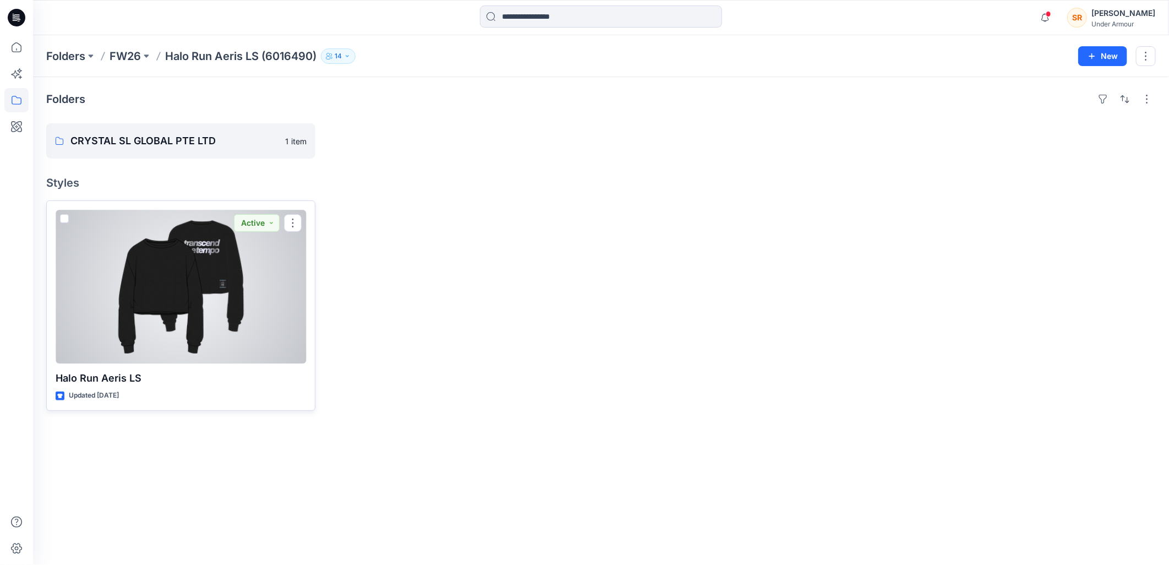
click at [255, 390] on div "Updated 2 months ago" at bounding box center [181, 396] width 251 height 12
click at [191, 360] on div at bounding box center [181, 287] width 251 height 154
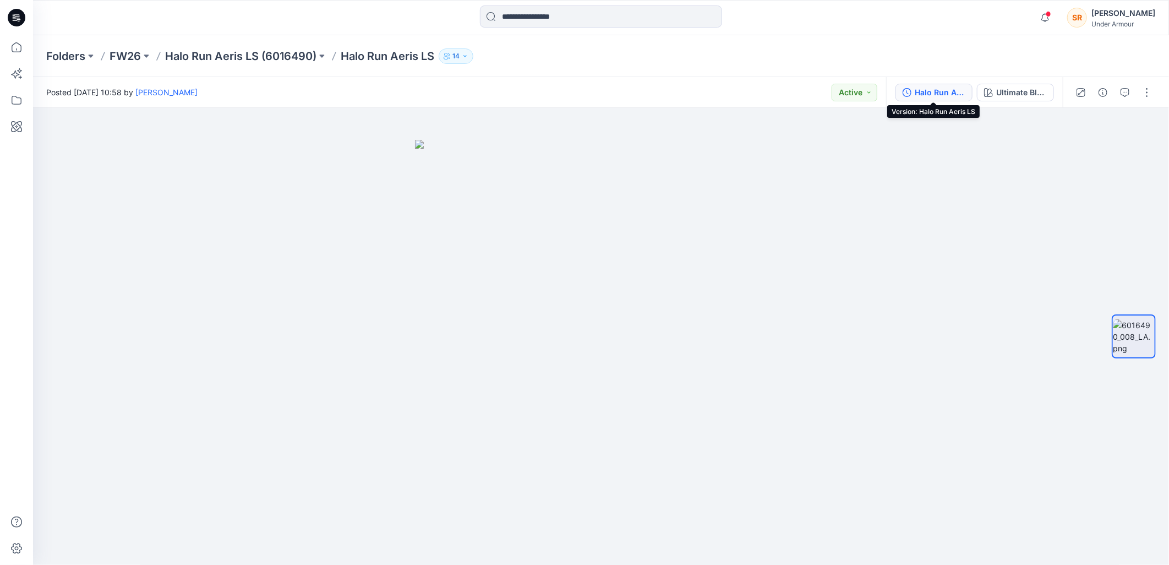
click at [934, 91] on div "Halo Run Aeris LS" at bounding box center [940, 92] width 51 height 12
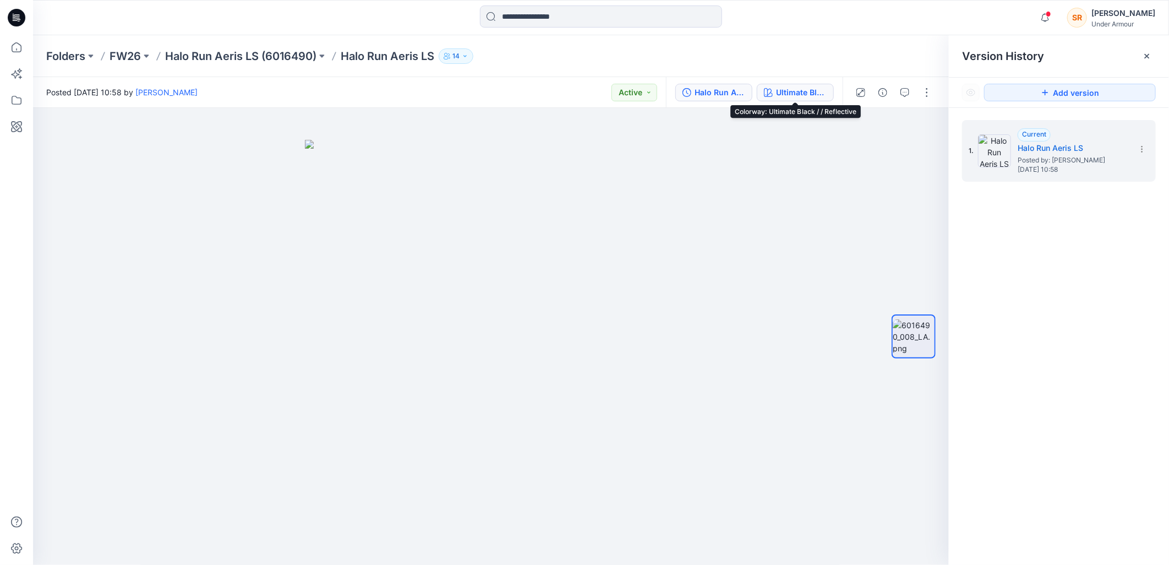
click at [788, 91] on div "Ultimate Black / / Reflective" at bounding box center [801, 92] width 51 height 12
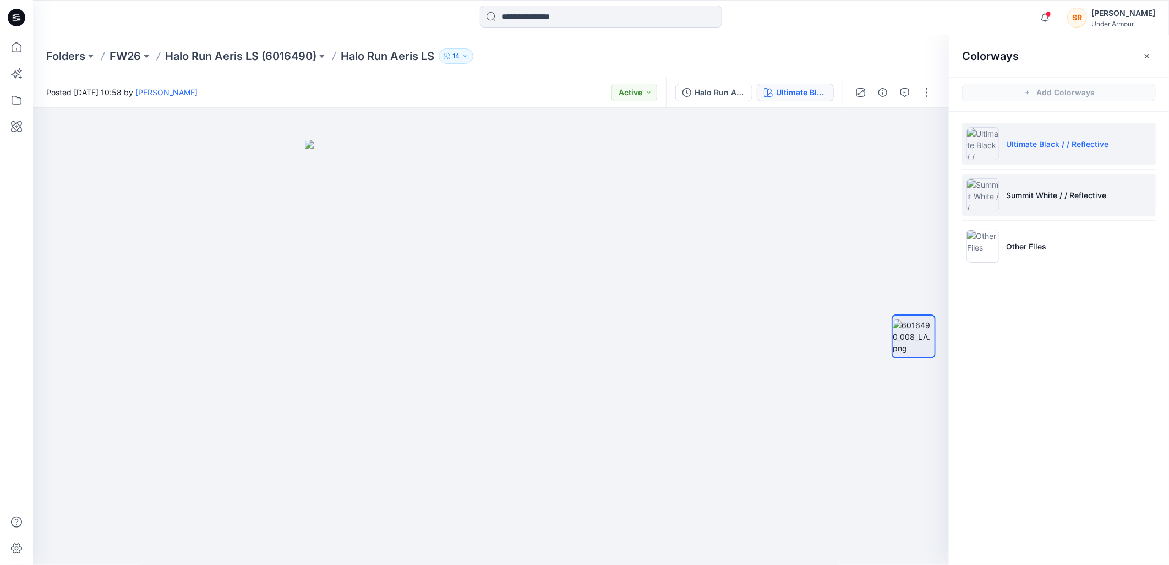
click at [1064, 190] on p "Summit White / / Reflective" at bounding box center [1056, 195] width 100 height 12
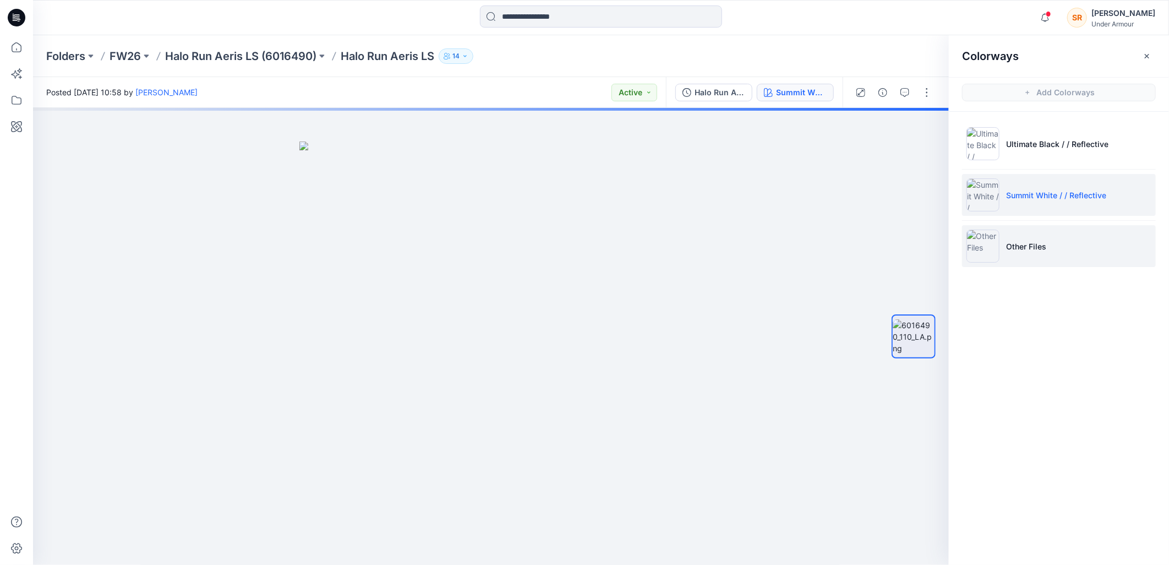
click at [1063, 236] on li "Other Files" at bounding box center [1059, 246] width 194 height 42
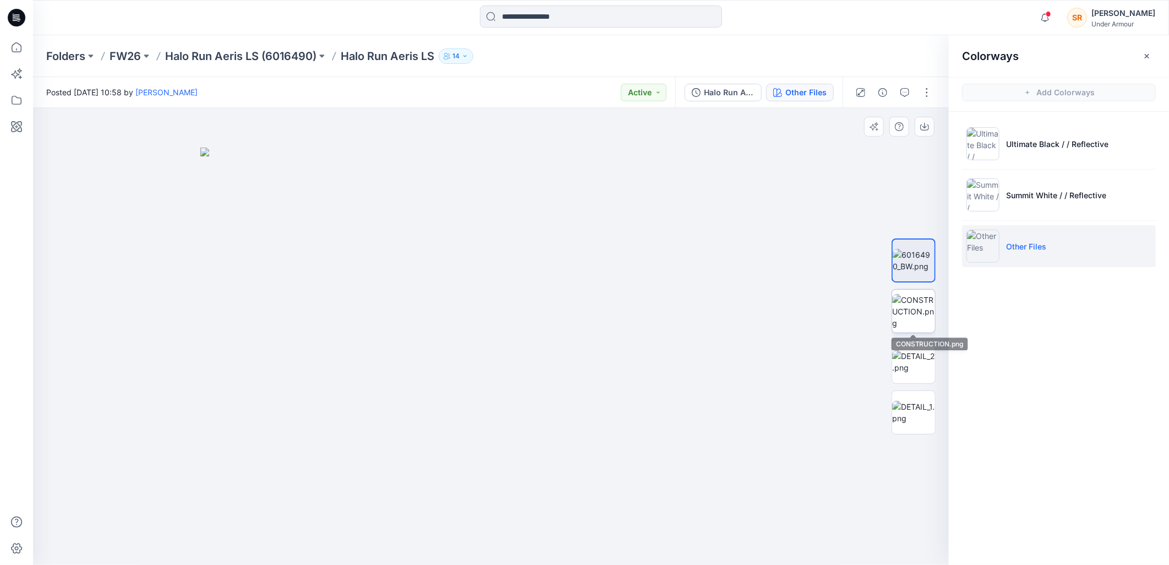
click at [908, 310] on img at bounding box center [914, 311] width 43 height 35
click at [912, 363] on img at bounding box center [914, 361] width 43 height 23
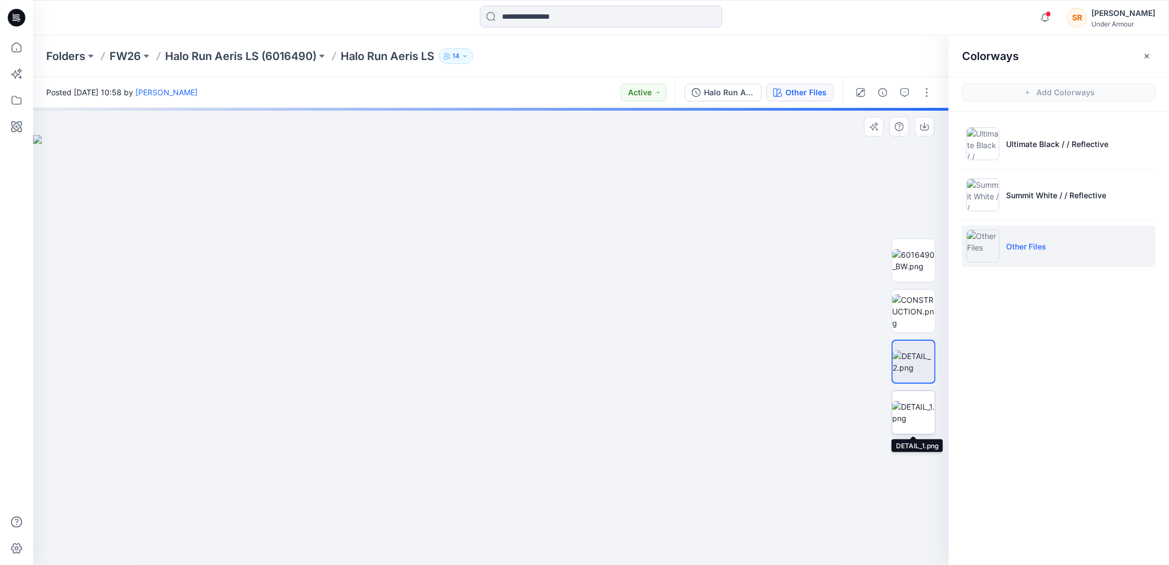
click at [915, 401] on img at bounding box center [914, 412] width 43 height 23
click at [1029, 285] on div "Ultimate Black / / Reflective Summit White / / Reflective Other Files" at bounding box center [1059, 199] width 220 height 175
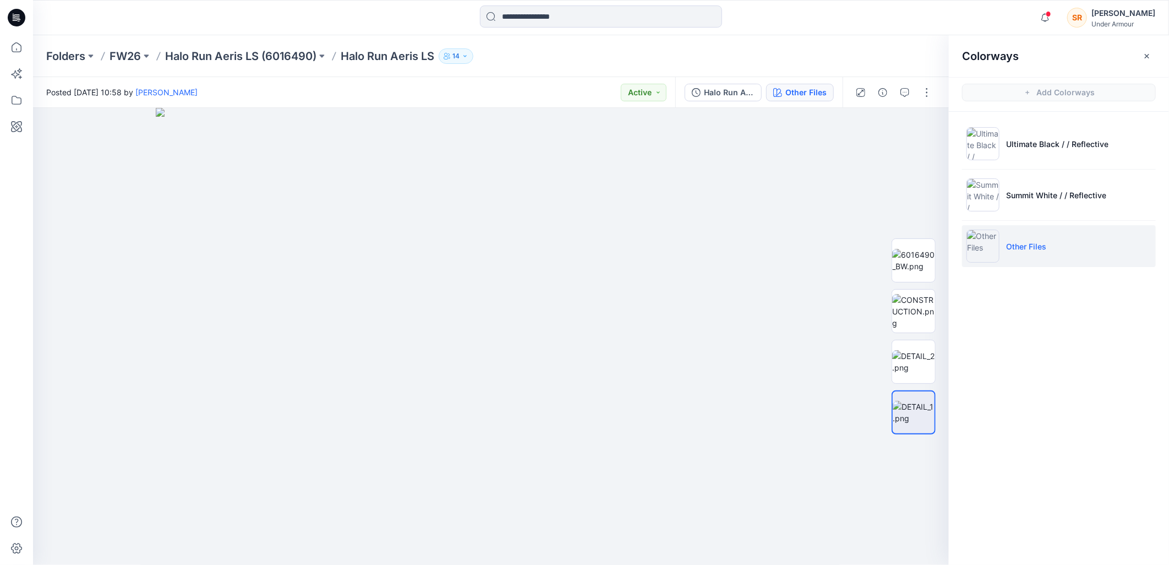
click at [1021, 226] on li "Other Files" at bounding box center [1059, 246] width 194 height 42
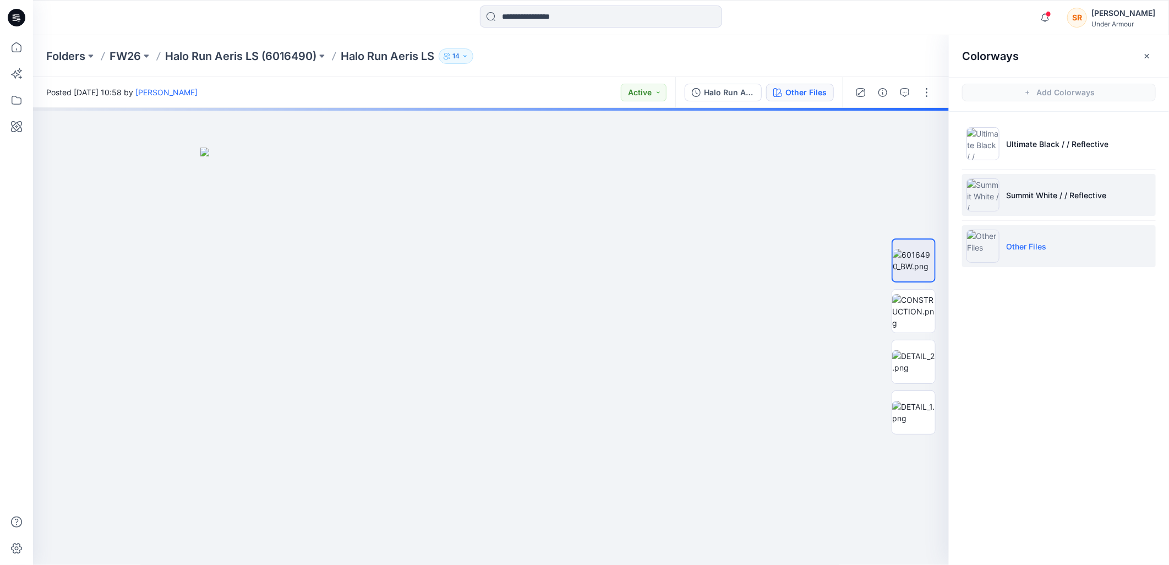
click at [1021, 208] on li "Summit White / / Reflective" at bounding box center [1059, 195] width 194 height 42
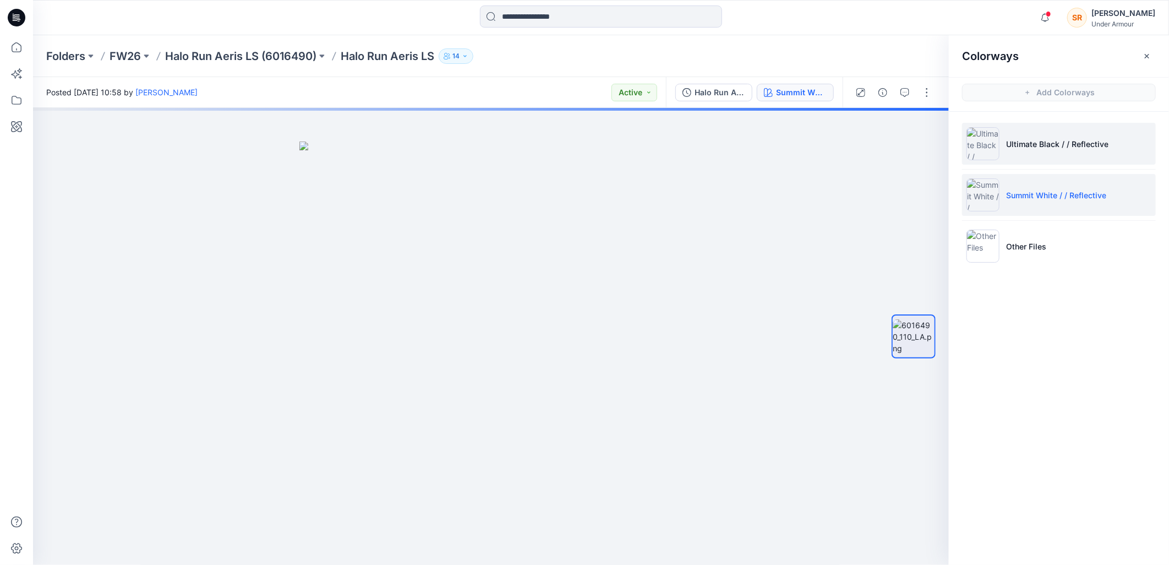
click at [1018, 149] on p "Ultimate Black / / Reflective" at bounding box center [1057, 144] width 102 height 12
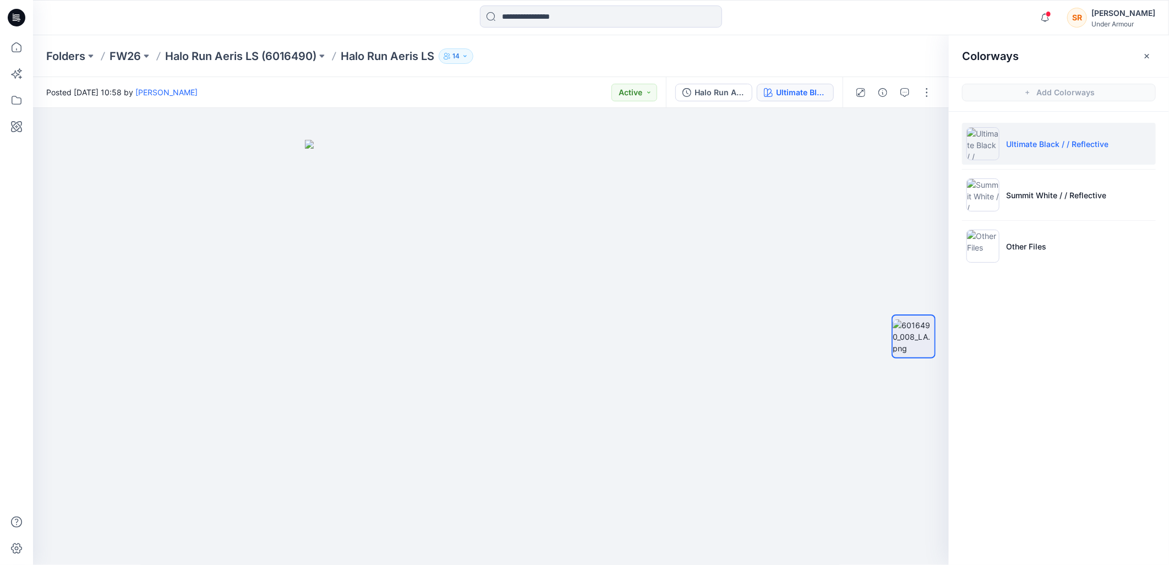
click at [937, 91] on div at bounding box center [894, 92] width 102 height 31
click at [906, 190] on div at bounding box center [491, 337] width 916 height 458
drag, startPoint x: 1151, startPoint y: 59, endPoint x: 1154, endPoint y: 72, distance: 13.5
click at [1151, 59] on icon "button" at bounding box center [1147, 56] width 9 height 9
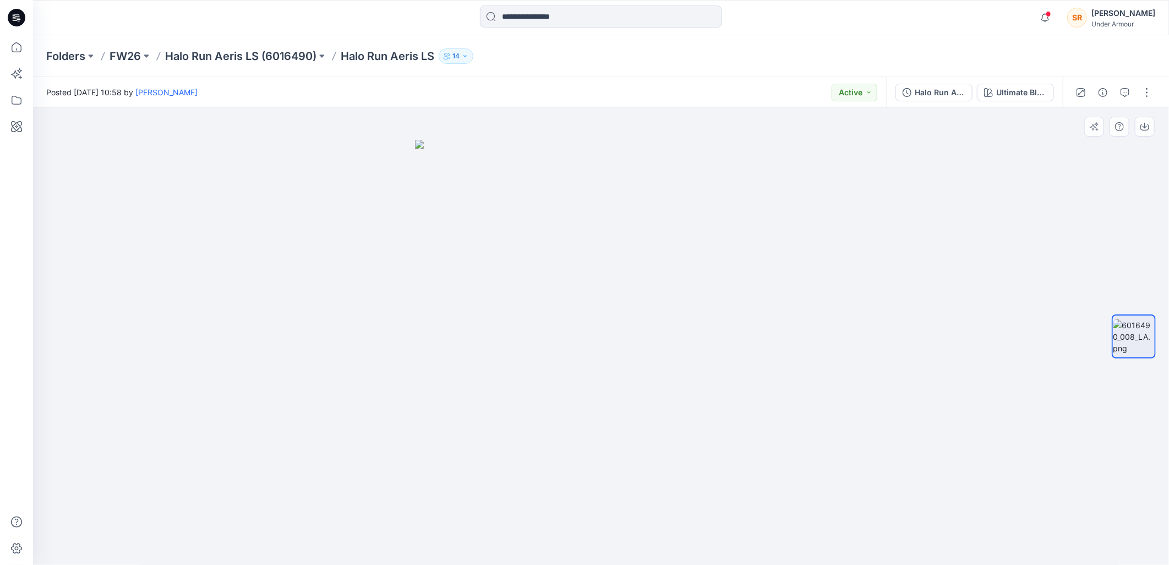
click at [1037, 194] on div at bounding box center [601, 337] width 1136 height 458
click at [527, 18] on input at bounding box center [601, 17] width 242 height 22
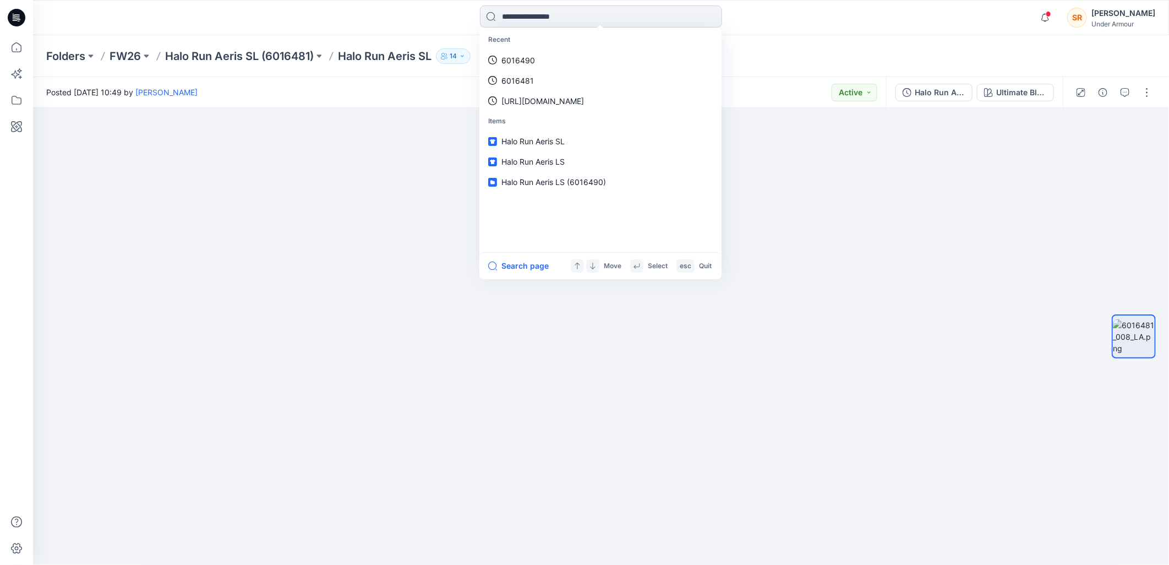
paste input "**********"
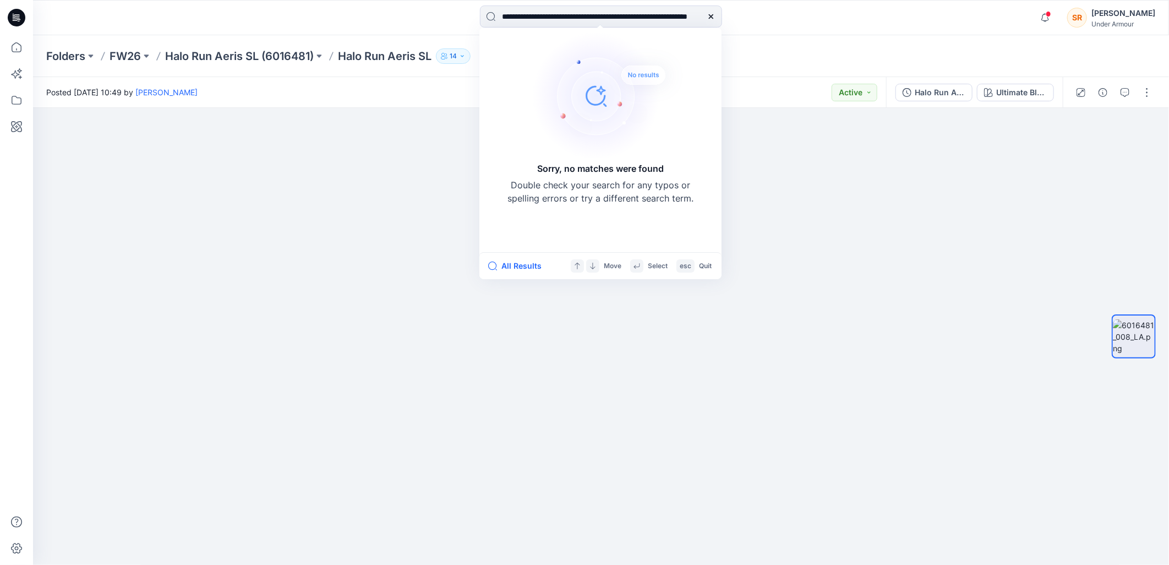
type input "**********"
click at [712, 17] on icon at bounding box center [711, 16] width 4 height 4
click at [518, 17] on input at bounding box center [601, 17] width 242 height 22
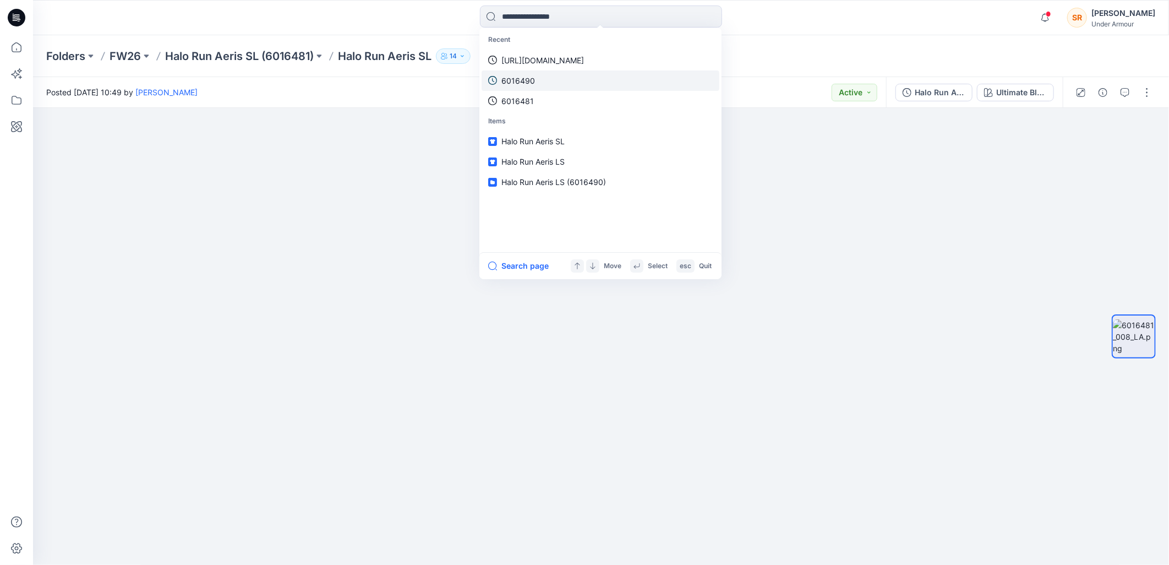
click at [538, 75] on link "6016490" at bounding box center [601, 80] width 238 height 20
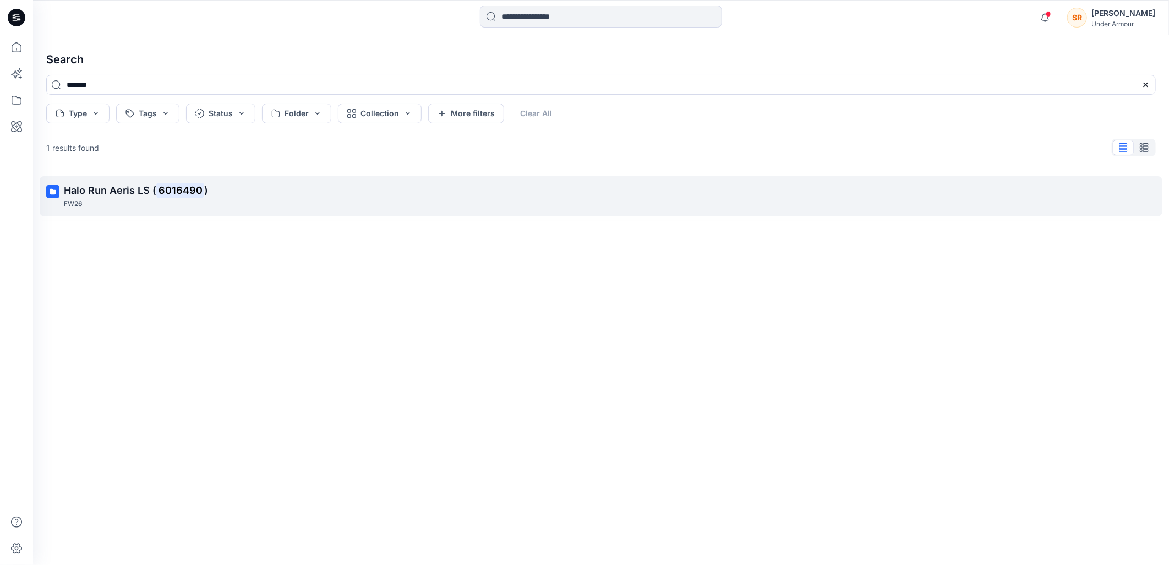
click at [151, 195] on span "Halo Run Aeris LS (" at bounding box center [110, 190] width 93 height 12
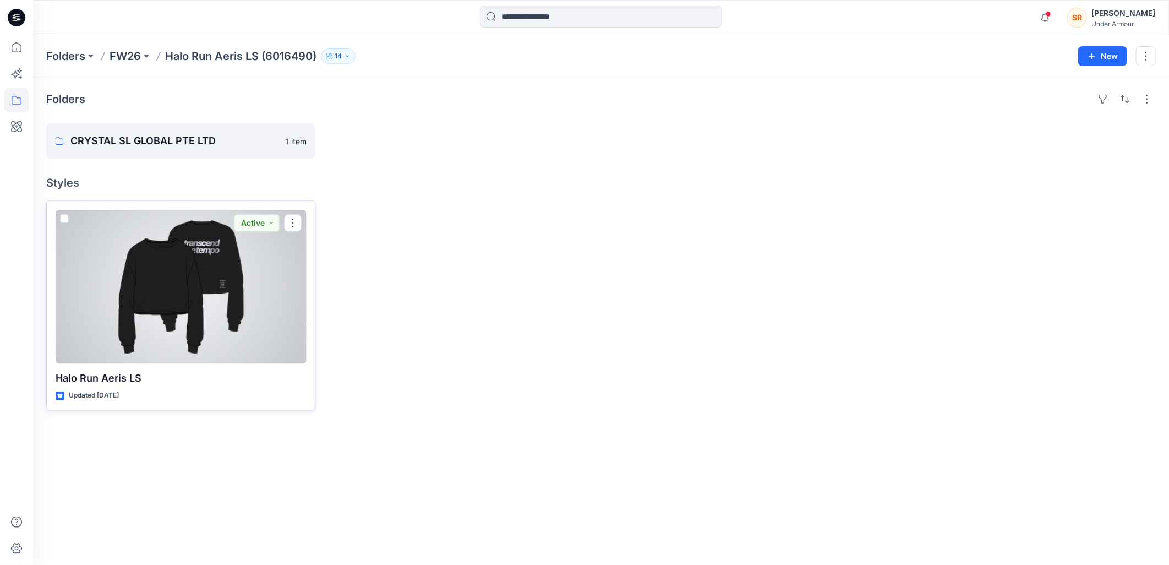
click at [130, 371] on p "Halo Run Aeris LS" at bounding box center [181, 378] width 251 height 15
click at [129, 384] on p "Halo Run Aeris LS" at bounding box center [181, 378] width 251 height 15
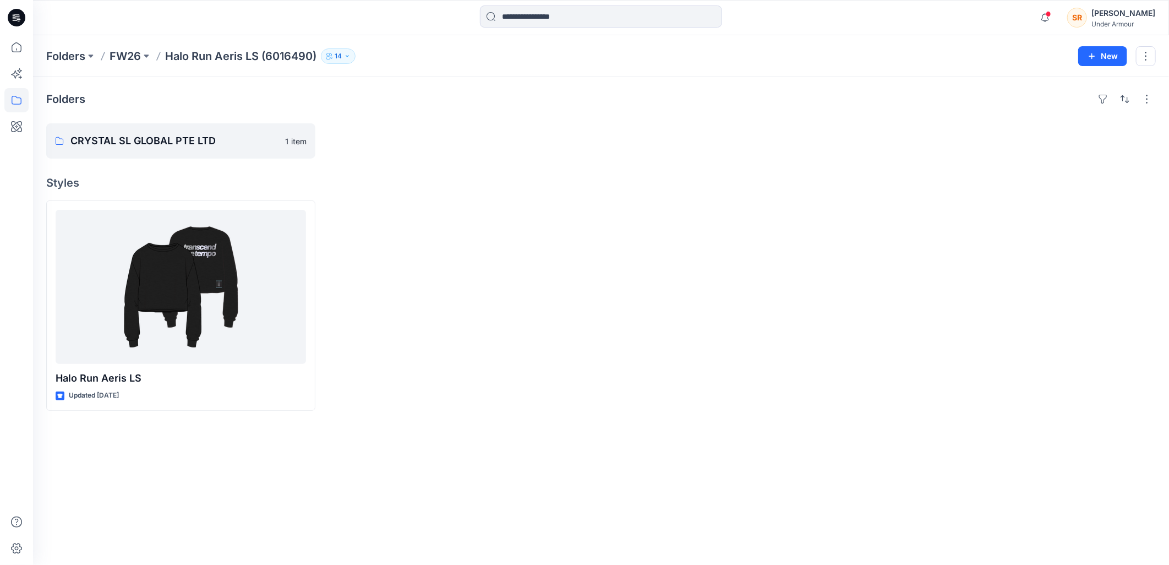
drag, startPoint x: 481, startPoint y: 285, endPoint x: 461, endPoint y: 296, distance: 23.2
click at [481, 285] on div at bounding box center [461, 305] width 269 height 210
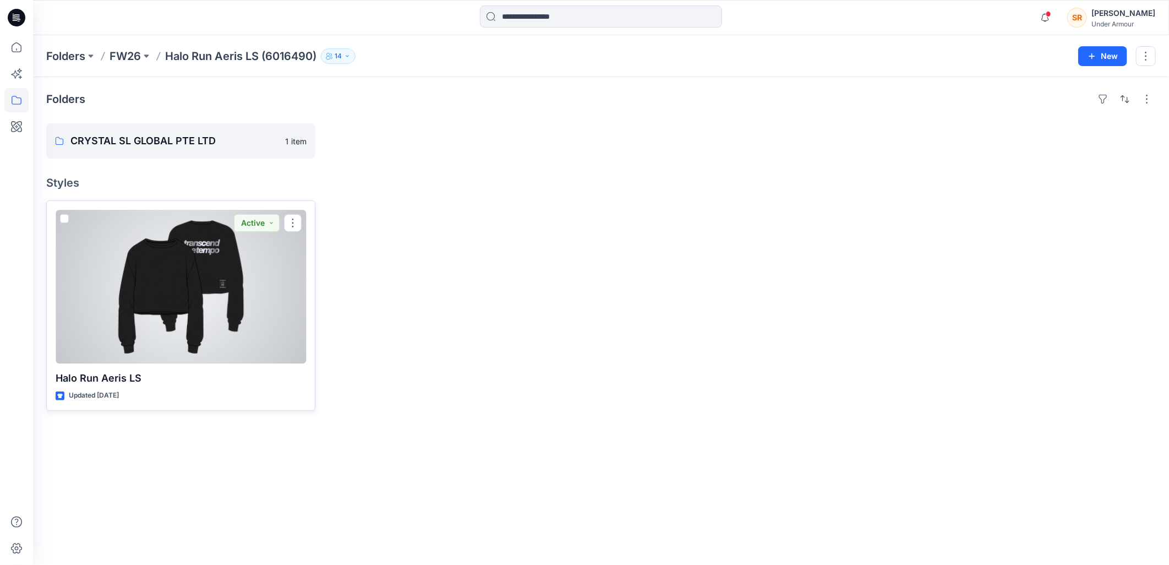
click at [189, 364] on div "Halo Run Aeris LS Updated 2 months ago Active" at bounding box center [180, 305] width 269 height 210
click at [190, 303] on div at bounding box center [181, 287] width 251 height 154
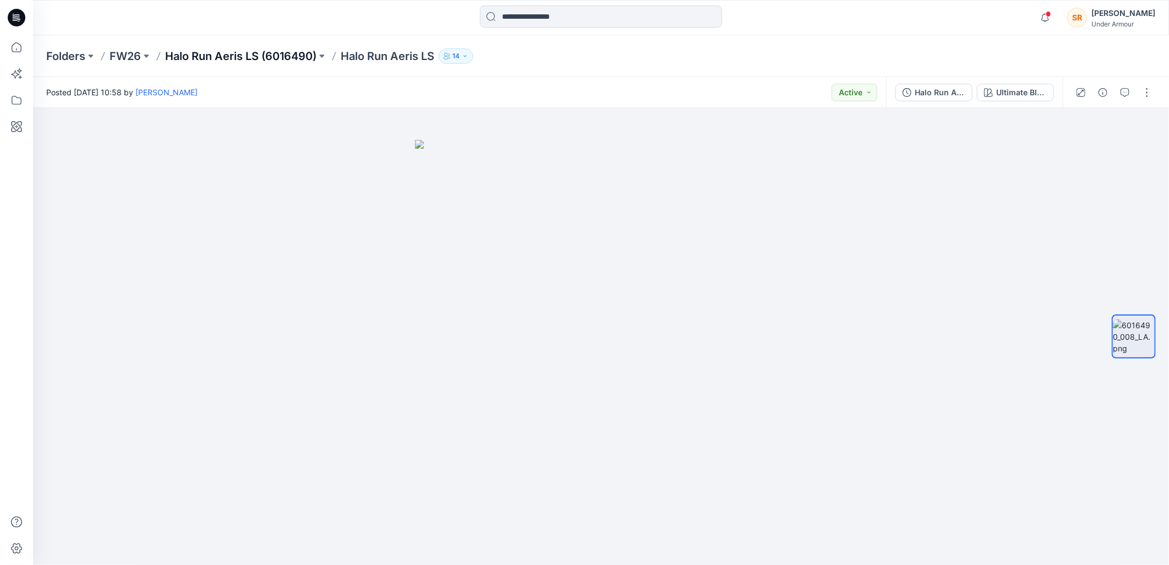
click at [306, 56] on p "Halo Run Aeris LS (6016490)" at bounding box center [240, 55] width 151 height 15
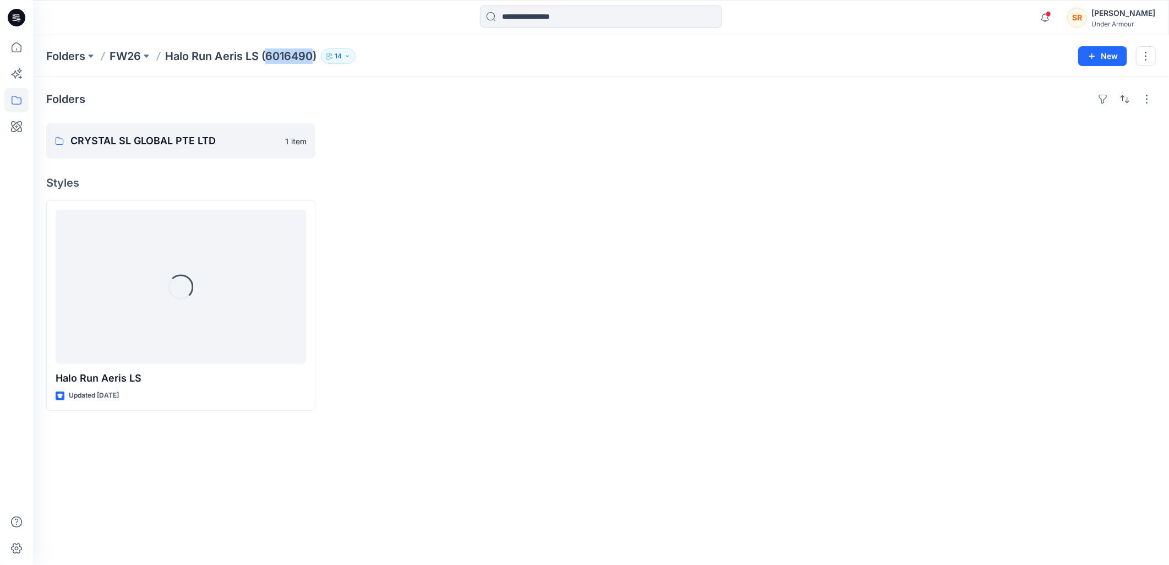
drag, startPoint x: 266, startPoint y: 56, endPoint x: 312, endPoint y: 65, distance: 46.0
click at [312, 65] on div "Folders FW26 Halo Run Aeris LS (6016490) 14 New" at bounding box center [601, 56] width 1136 height 42
copy p "6016490"
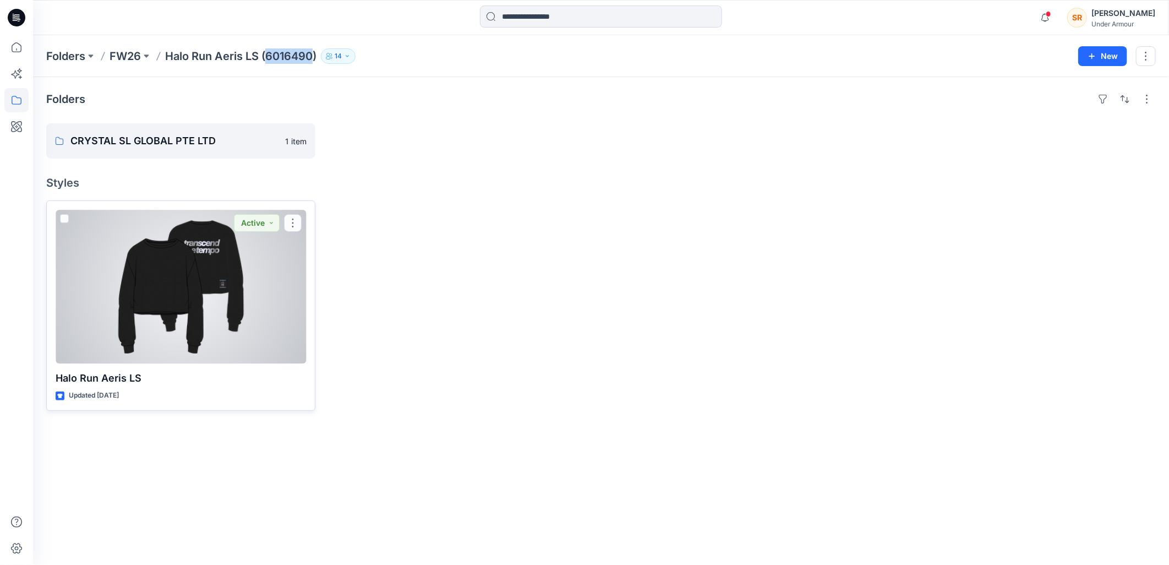
click at [174, 339] on div at bounding box center [181, 287] width 251 height 154
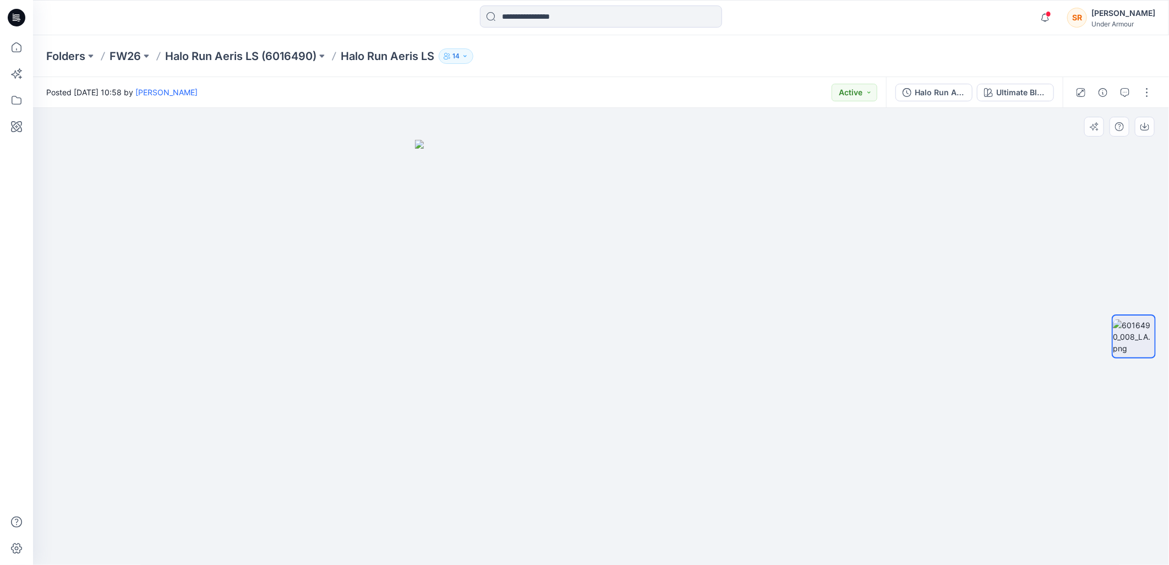
click at [719, 278] on img at bounding box center [601, 352] width 372 height 425
click at [689, 398] on img at bounding box center [601, 390] width 231 height 350
click at [1002, 186] on div at bounding box center [601, 337] width 1136 height 458
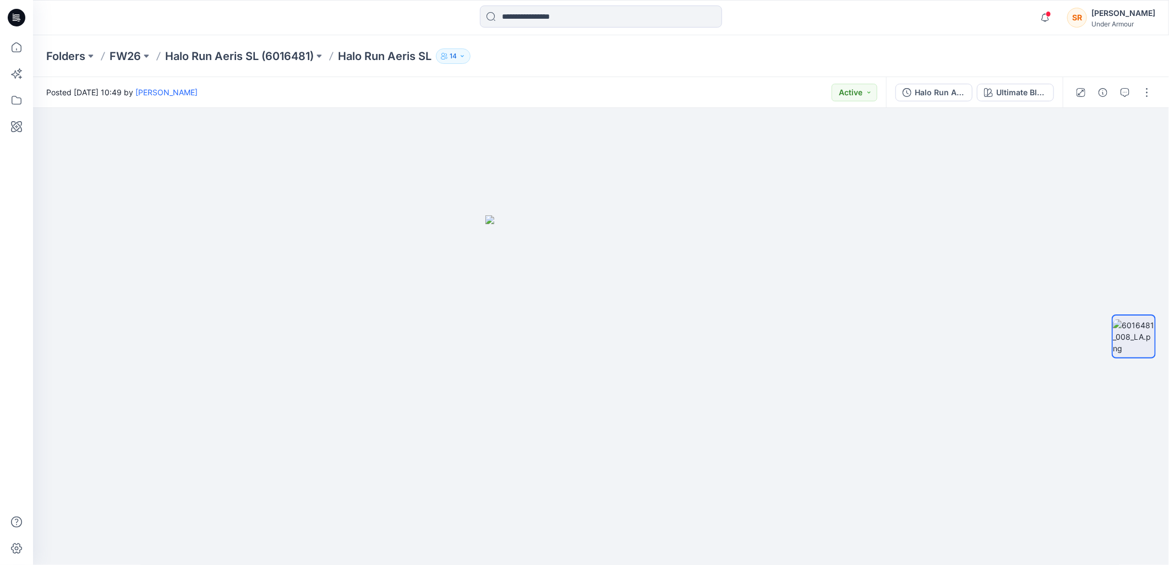
click at [416, 55] on p "Halo Run Aeris SL" at bounding box center [385, 55] width 94 height 15
click at [301, 58] on p "Halo Run Aeris SL (6016481)" at bounding box center [239, 55] width 149 height 15
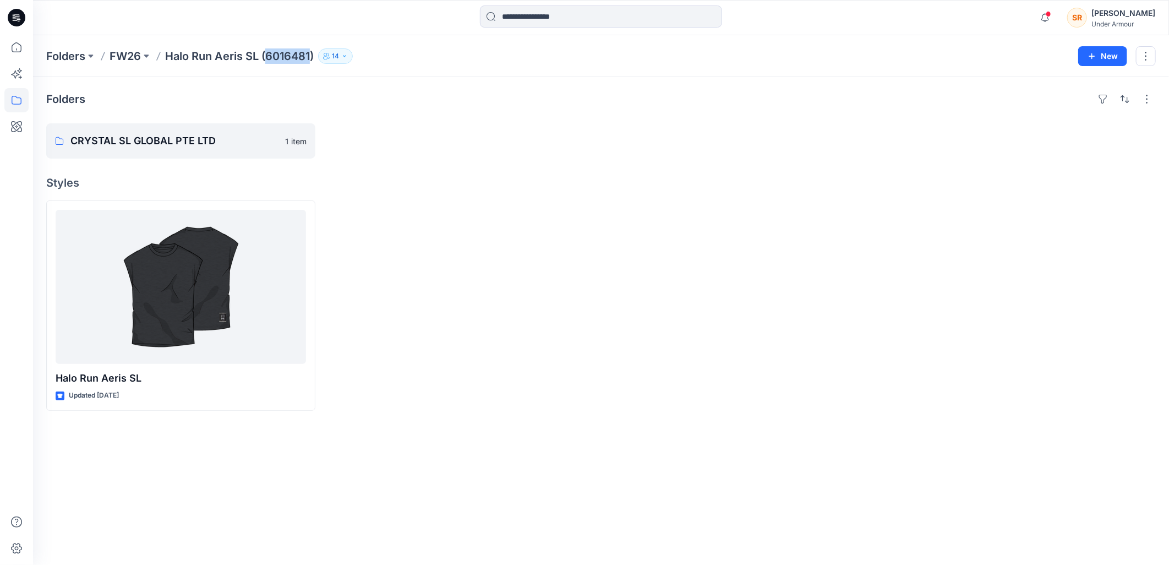
drag, startPoint x: 268, startPoint y: 46, endPoint x: 312, endPoint y: 62, distance: 47.0
click at [312, 62] on div "Folders FW26 Halo Run Aeris SL (6016481) 14 New" at bounding box center [601, 56] width 1136 height 42
copy p "6016481"
